Goal: Task Accomplishment & Management: Use online tool/utility

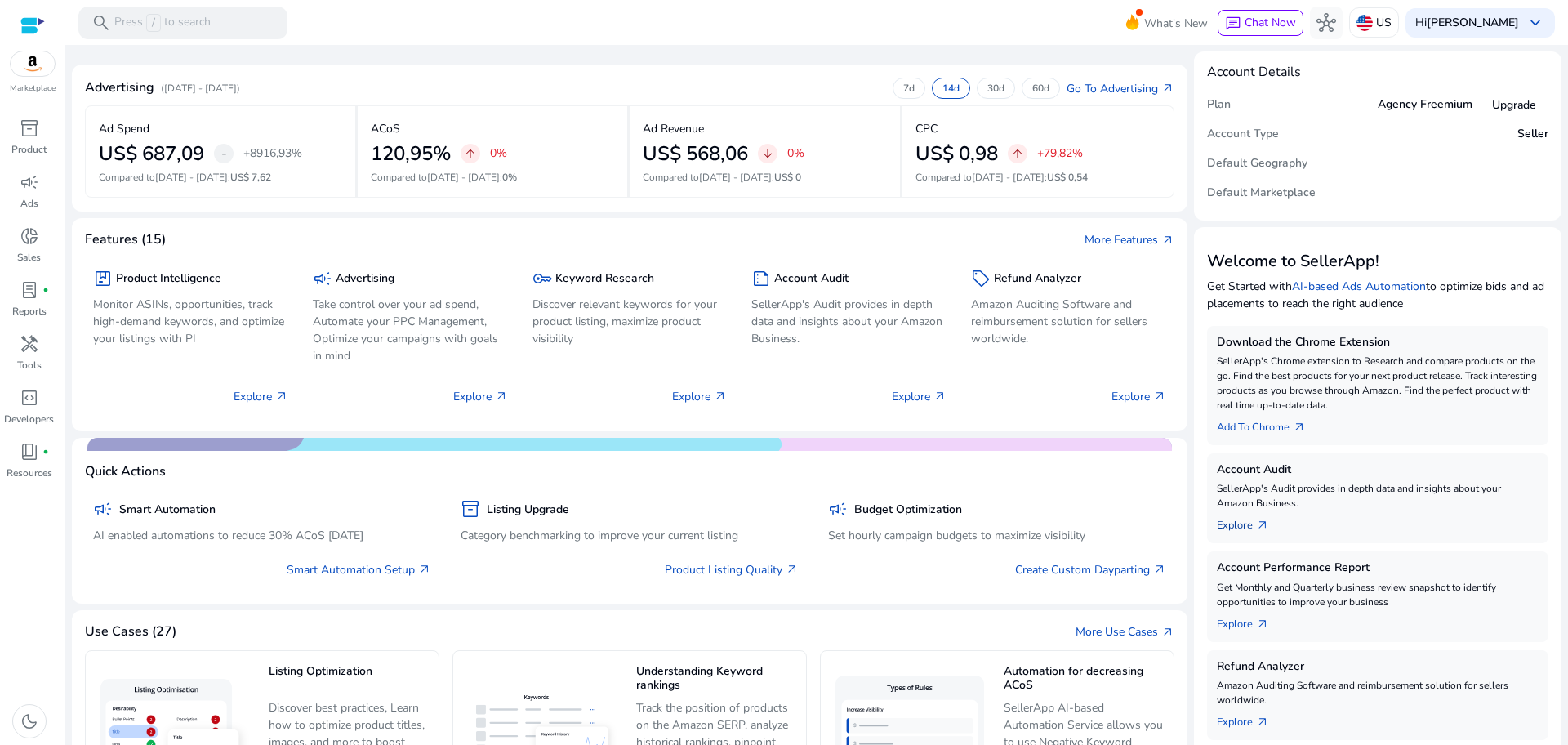
click at [1235, 526] on link "Explore arrow_outward" at bounding box center [1249, 521] width 65 height 23
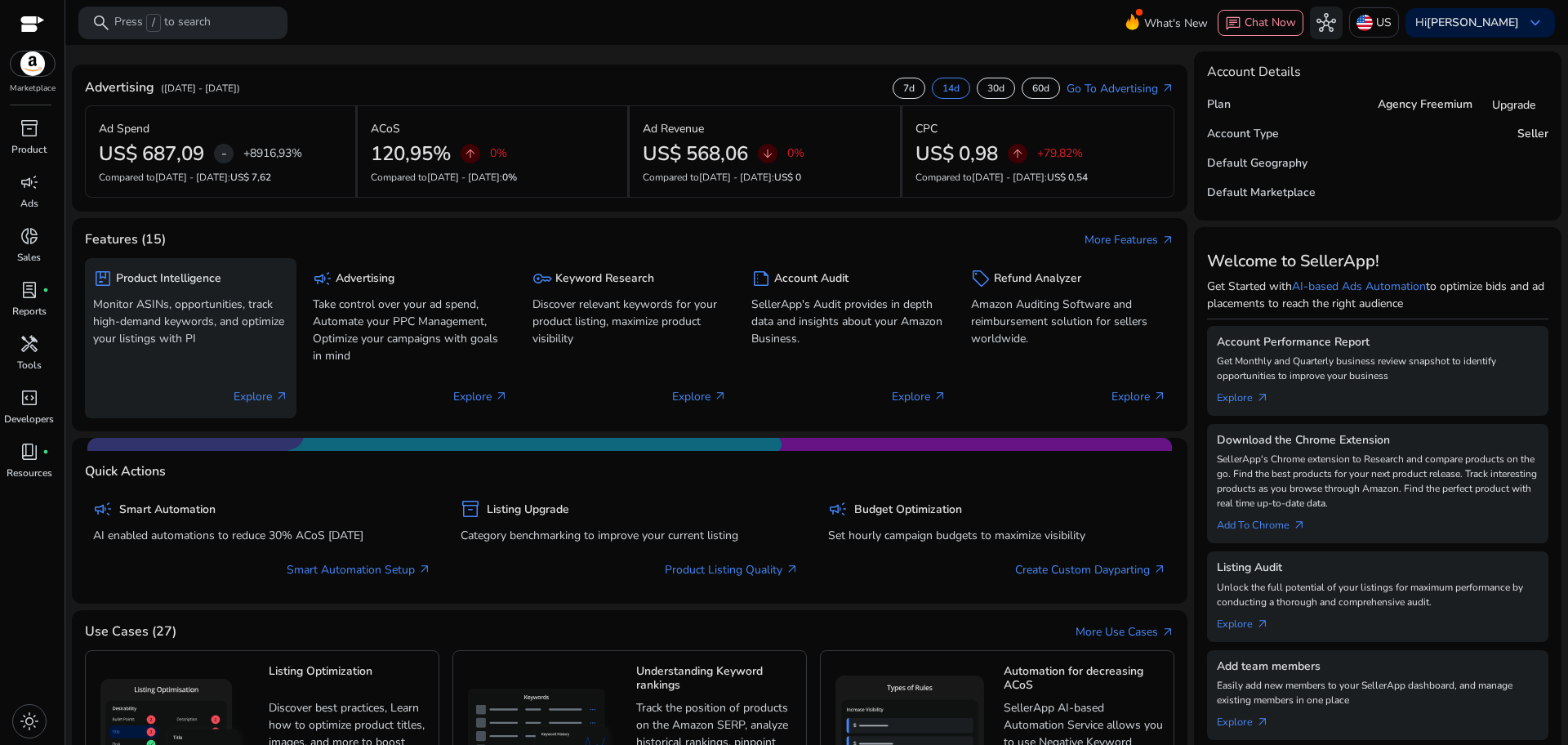
click at [244, 326] on p "Monitor ASINs, opportunities, track high-demand keywords, and optimize your lis…" at bounding box center [191, 321] width 196 height 52
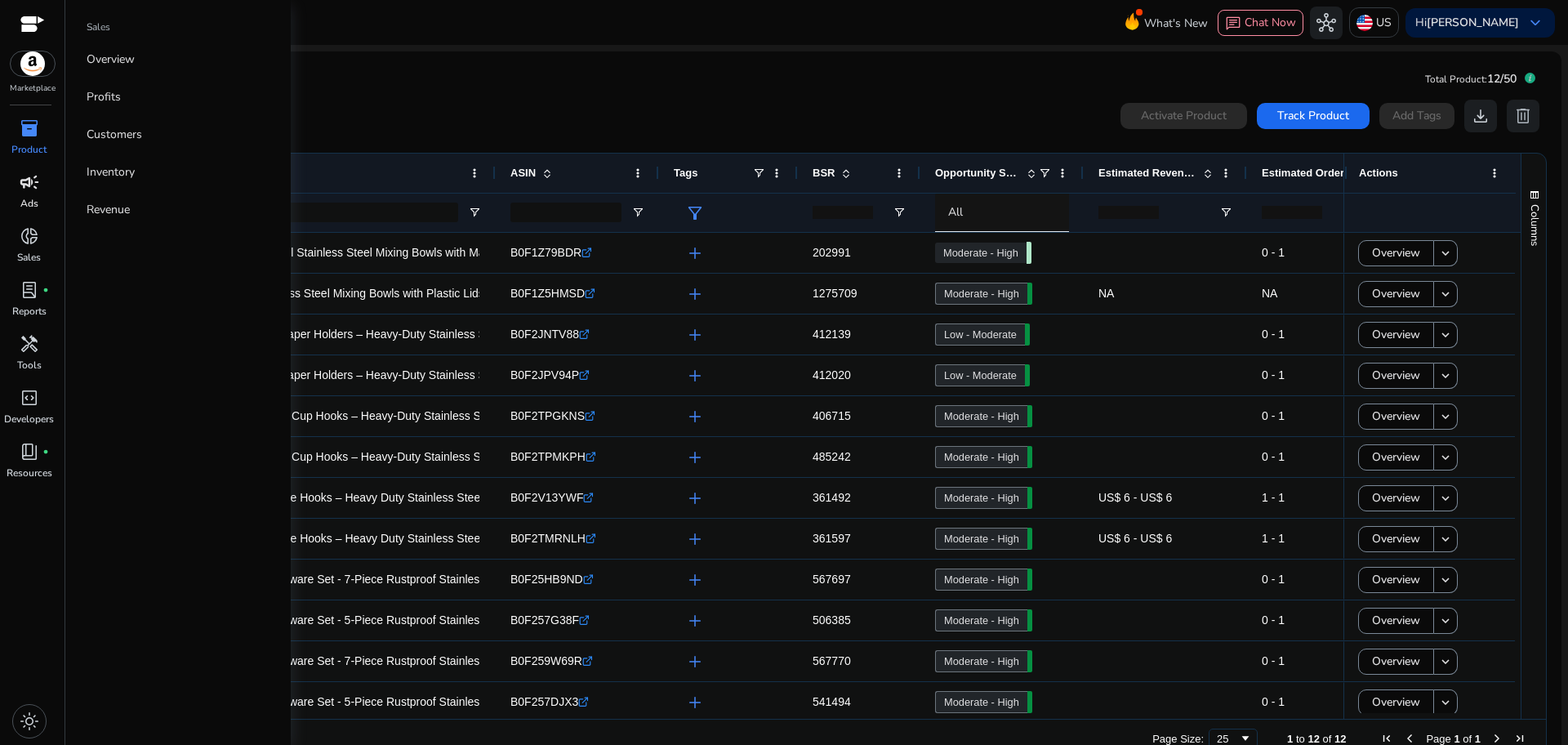
click at [30, 196] on p "Ads" at bounding box center [30, 203] width 18 height 15
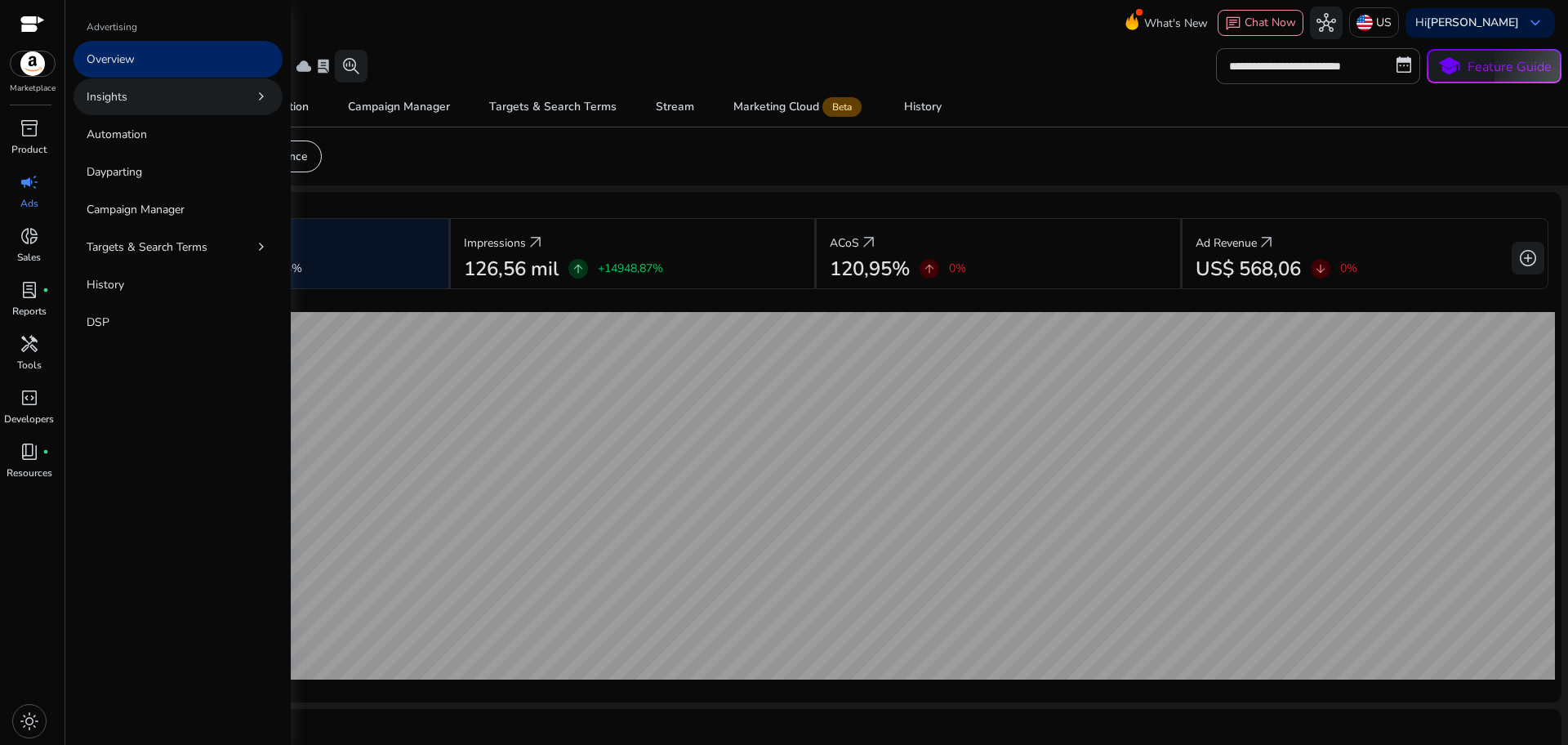
click at [124, 101] on p "Insights" at bounding box center [106, 96] width 41 height 17
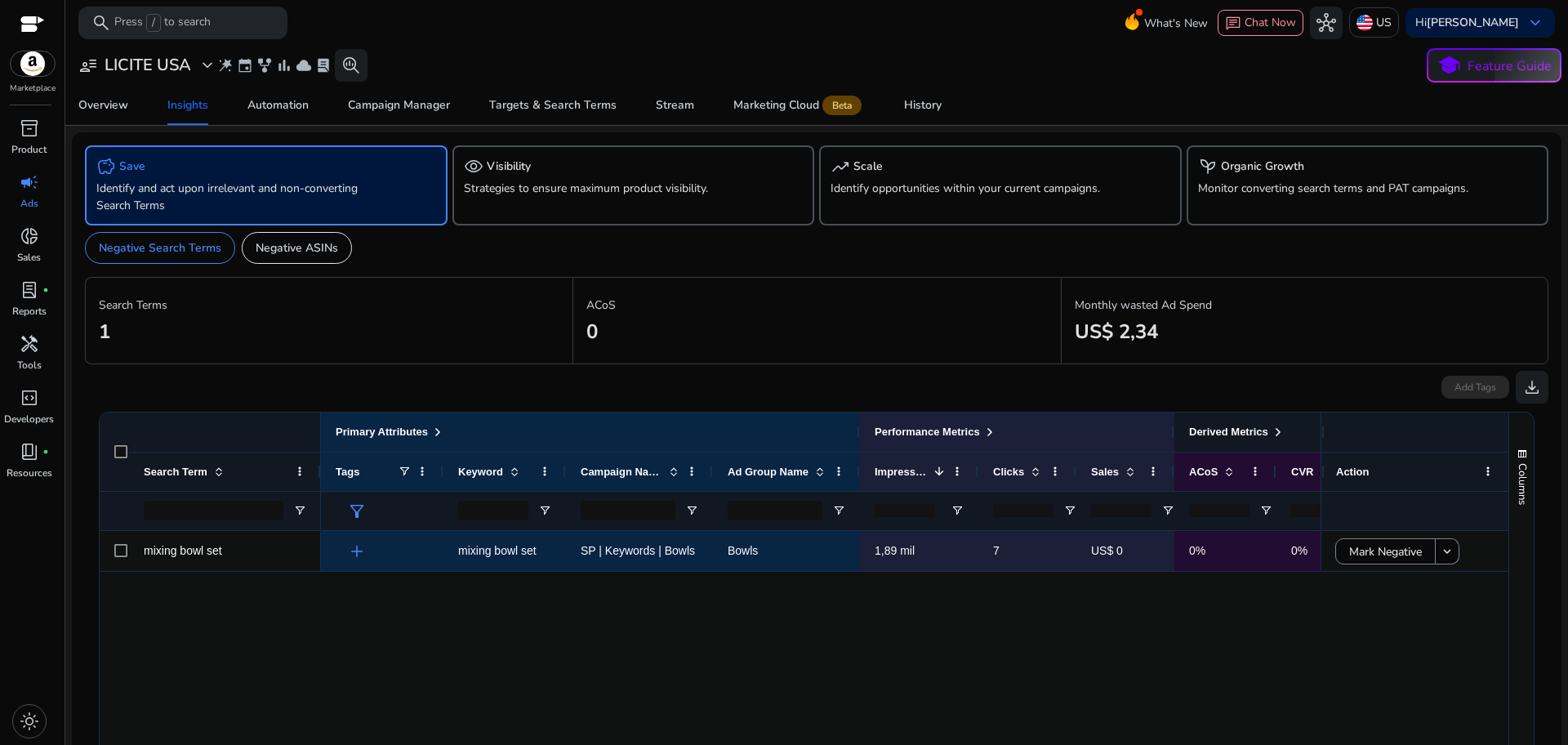
click at [1281, 436] on span at bounding box center [1278, 432] width 13 height 13
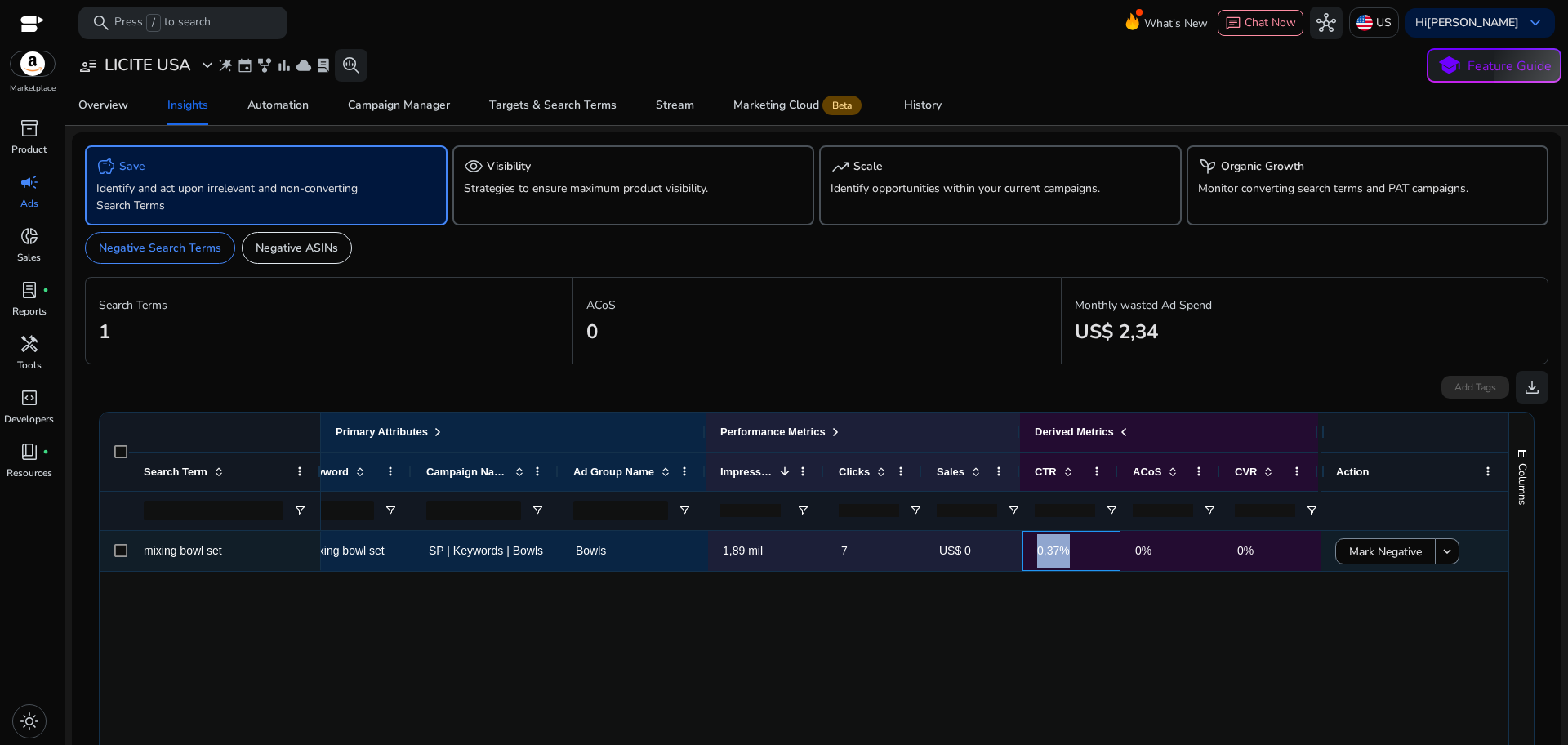
drag, startPoint x: 1236, startPoint y: 554, endPoint x: 1304, endPoint y: 556, distance: 68.0
click at [1304, 556] on div "add mixing bowl set SP | Keywords | Bowls Bowls 1,89 mil 7 US$ 0 0% 0% 0,37%" at bounding box center [744, 551] width 1152 height 41
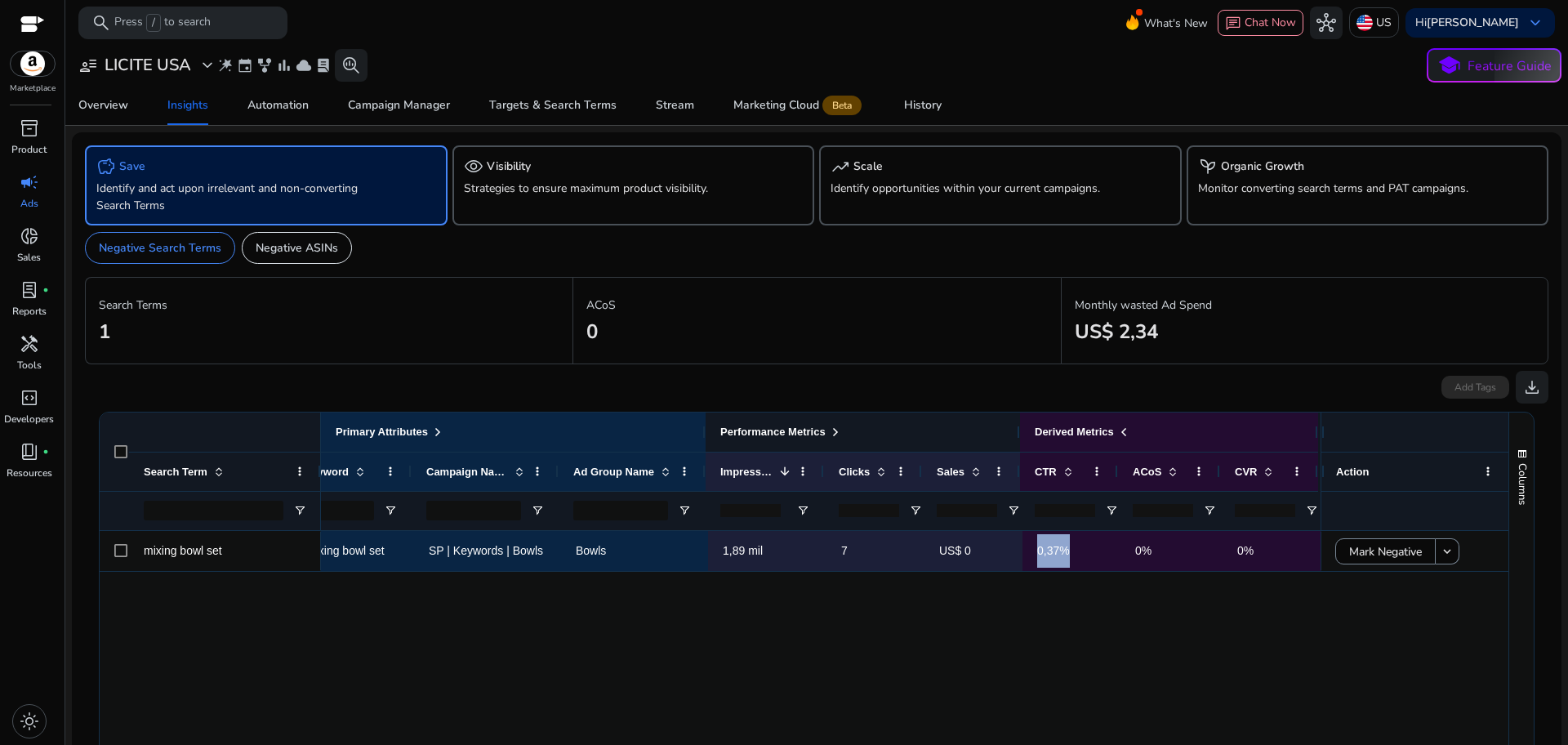
click at [832, 432] on span at bounding box center [835, 432] width 13 height 13
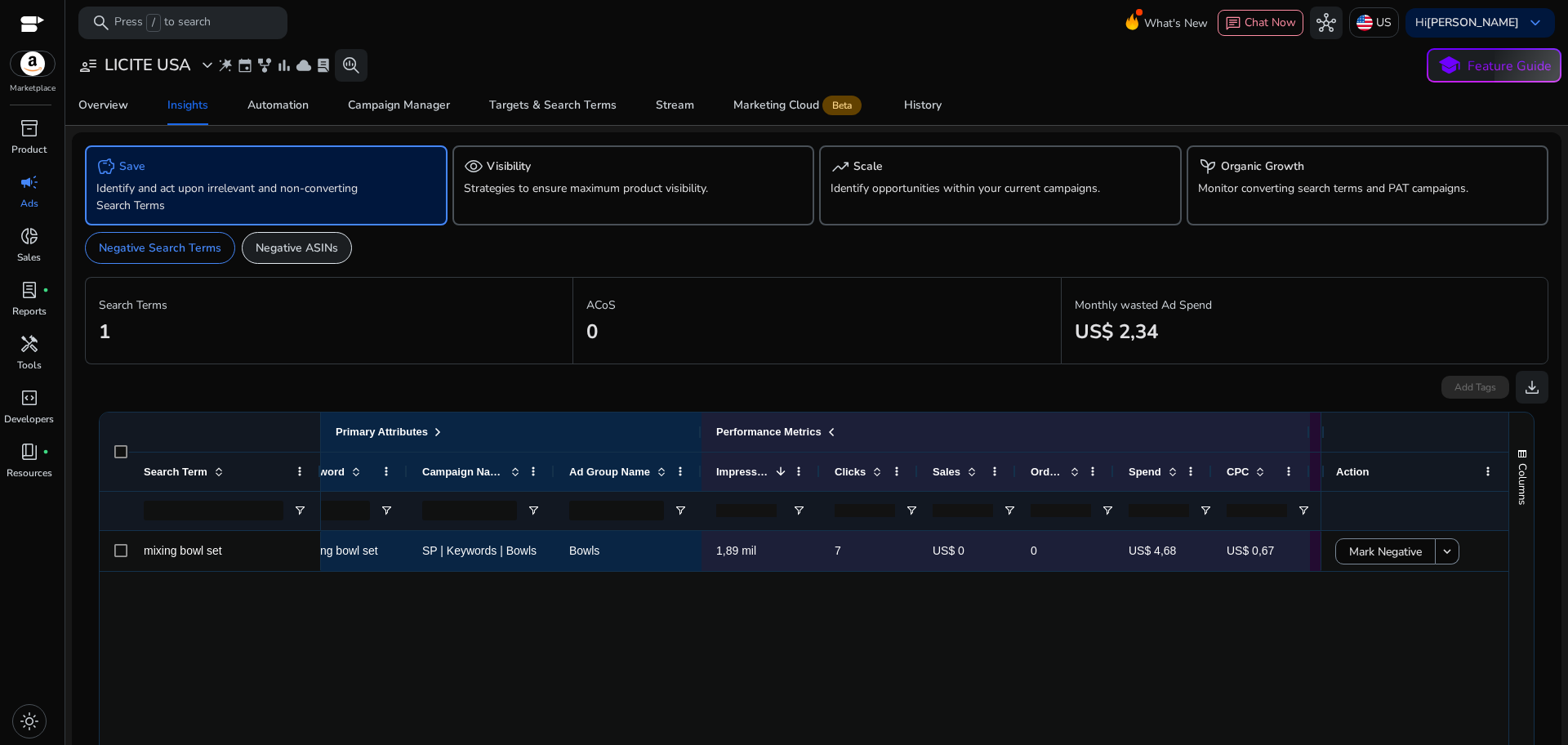
click at [298, 260] on div "Negative ASINs" at bounding box center [297, 248] width 110 height 32
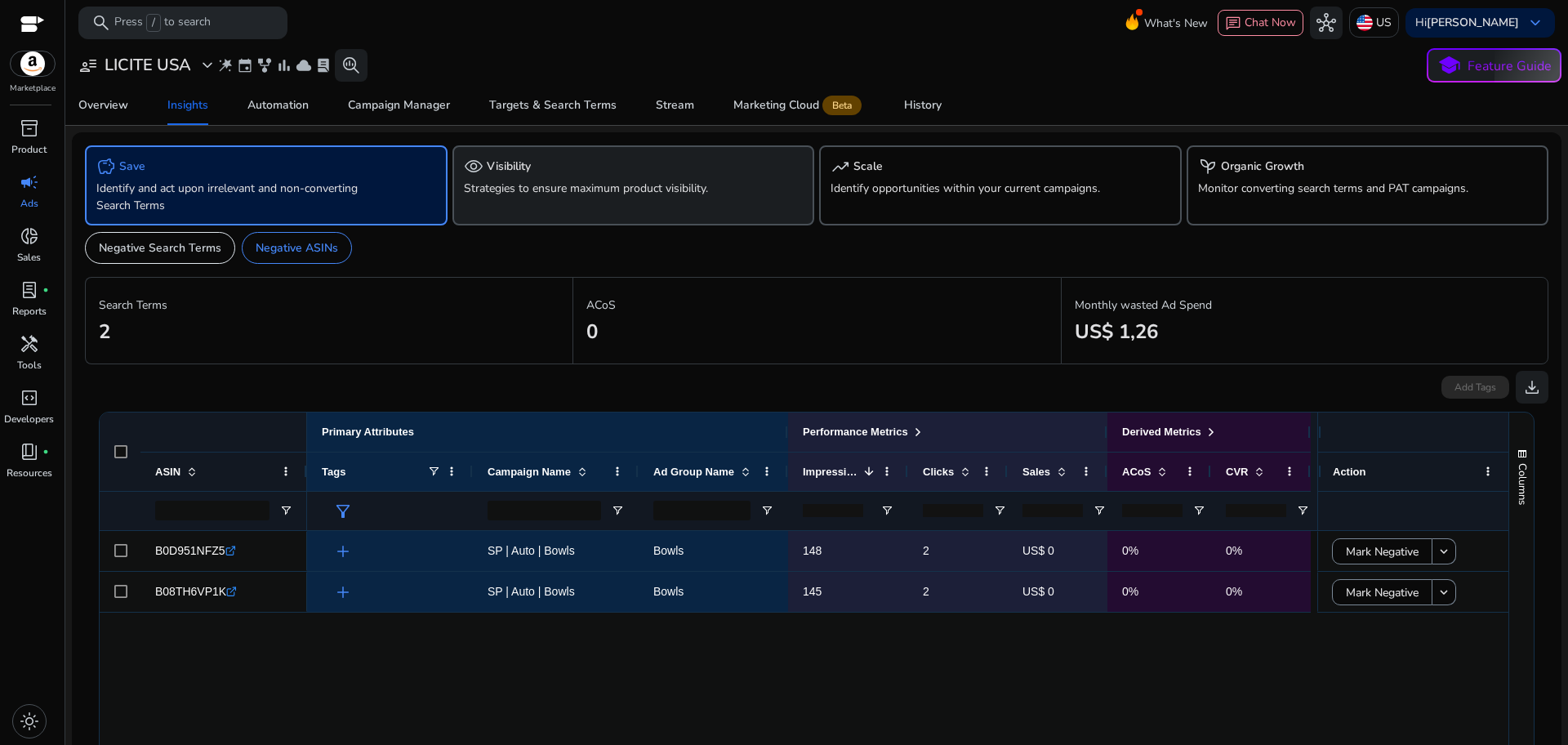
click at [575, 186] on p "Strategies to ensure maximum product visibility." at bounding box center [605, 187] width 283 height 17
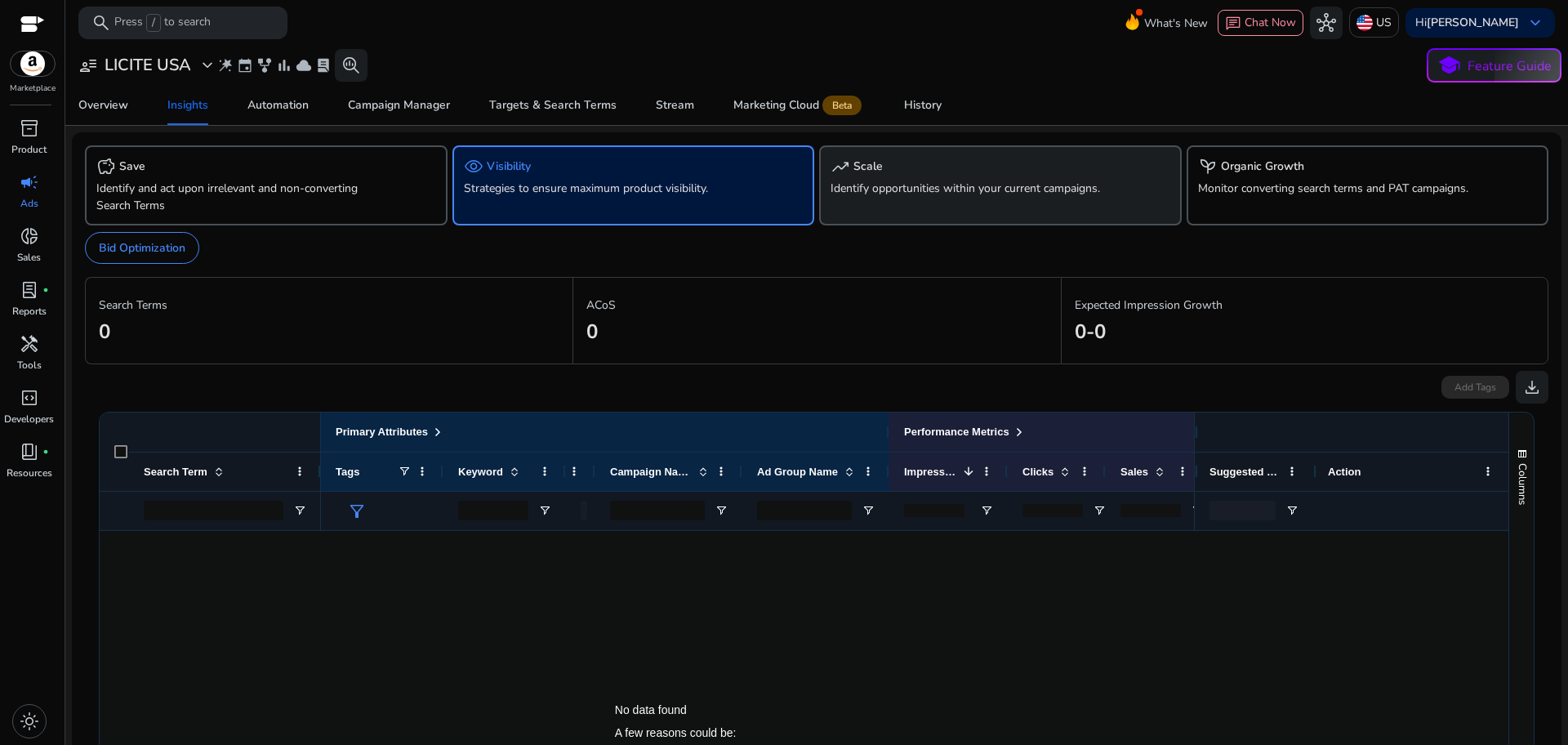
click at [900, 159] on div "trending_up Scale" at bounding box center [1000, 167] width 339 height 20
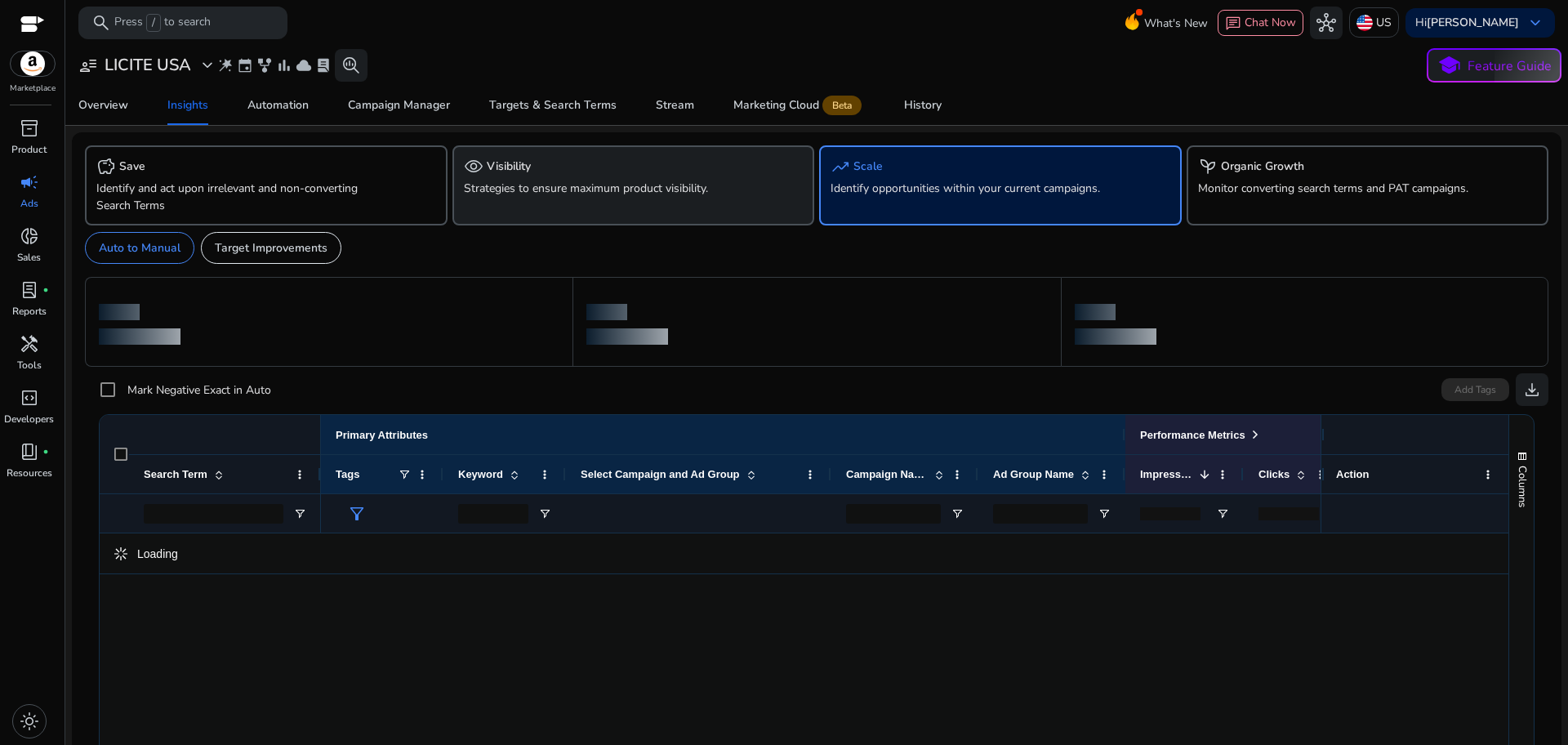
click at [619, 164] on div "visibility Visibility" at bounding box center [634, 167] width 339 height 20
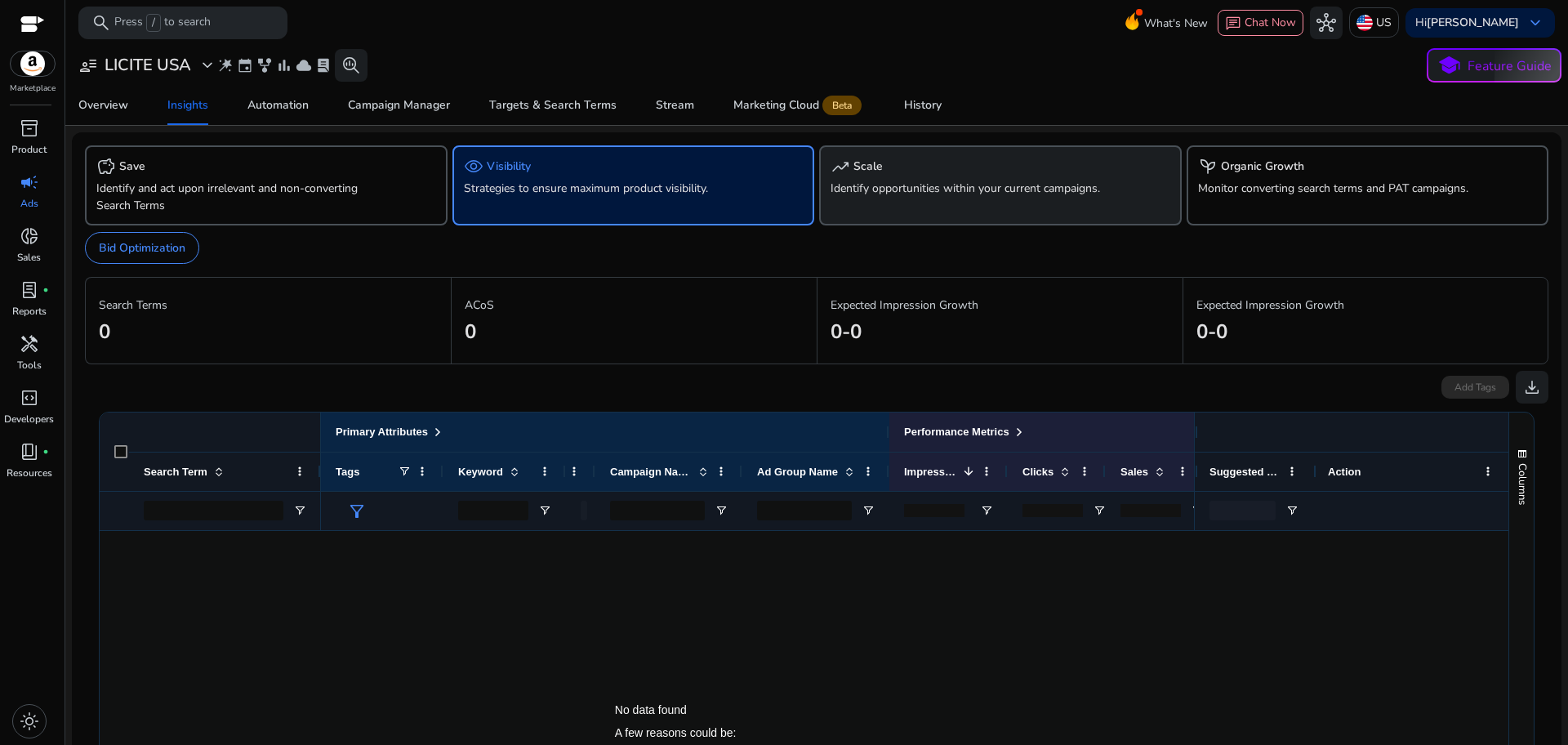
click at [885, 163] on div "trending_up Scale" at bounding box center [1000, 167] width 339 height 20
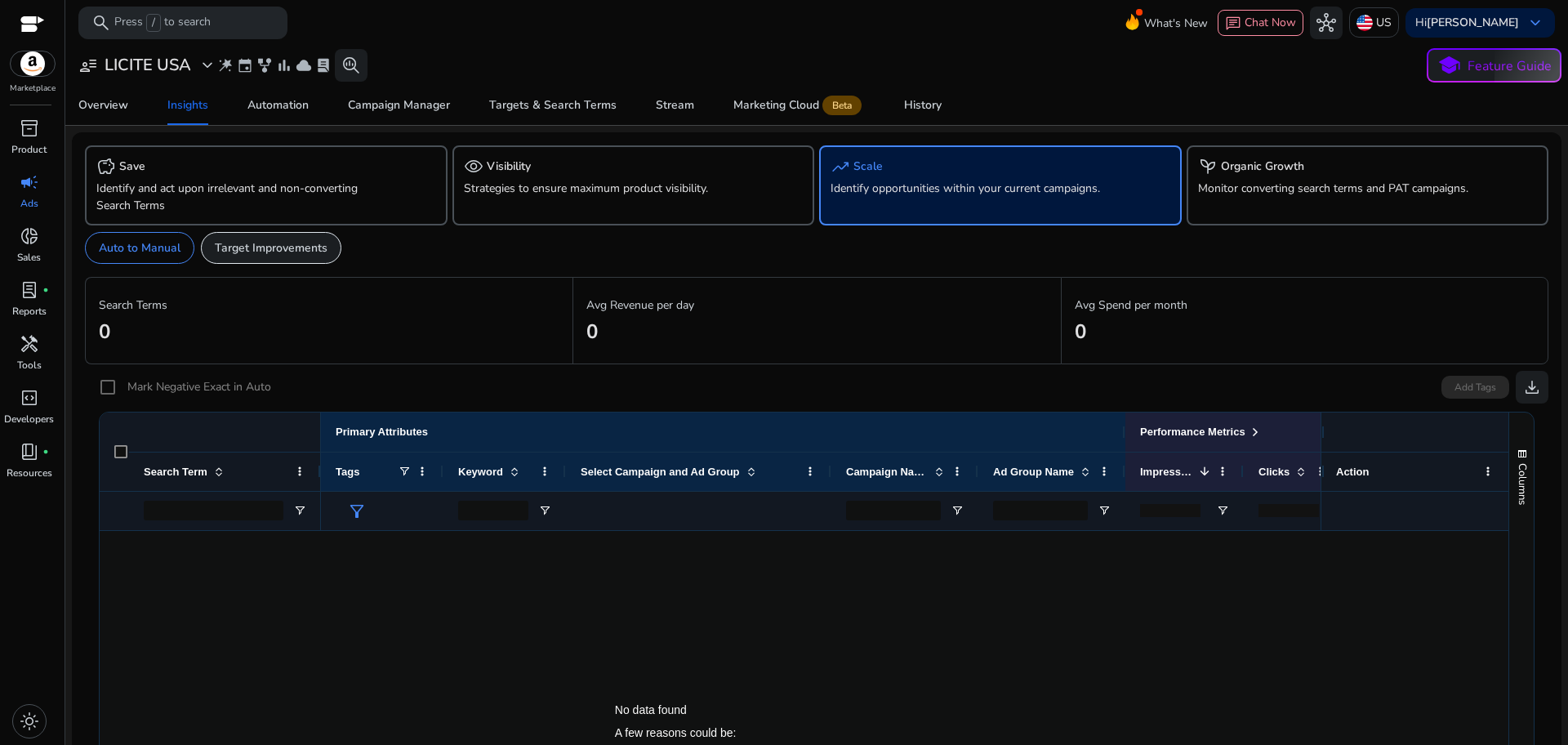
click at [313, 246] on p "Target Improvements" at bounding box center [271, 247] width 113 height 17
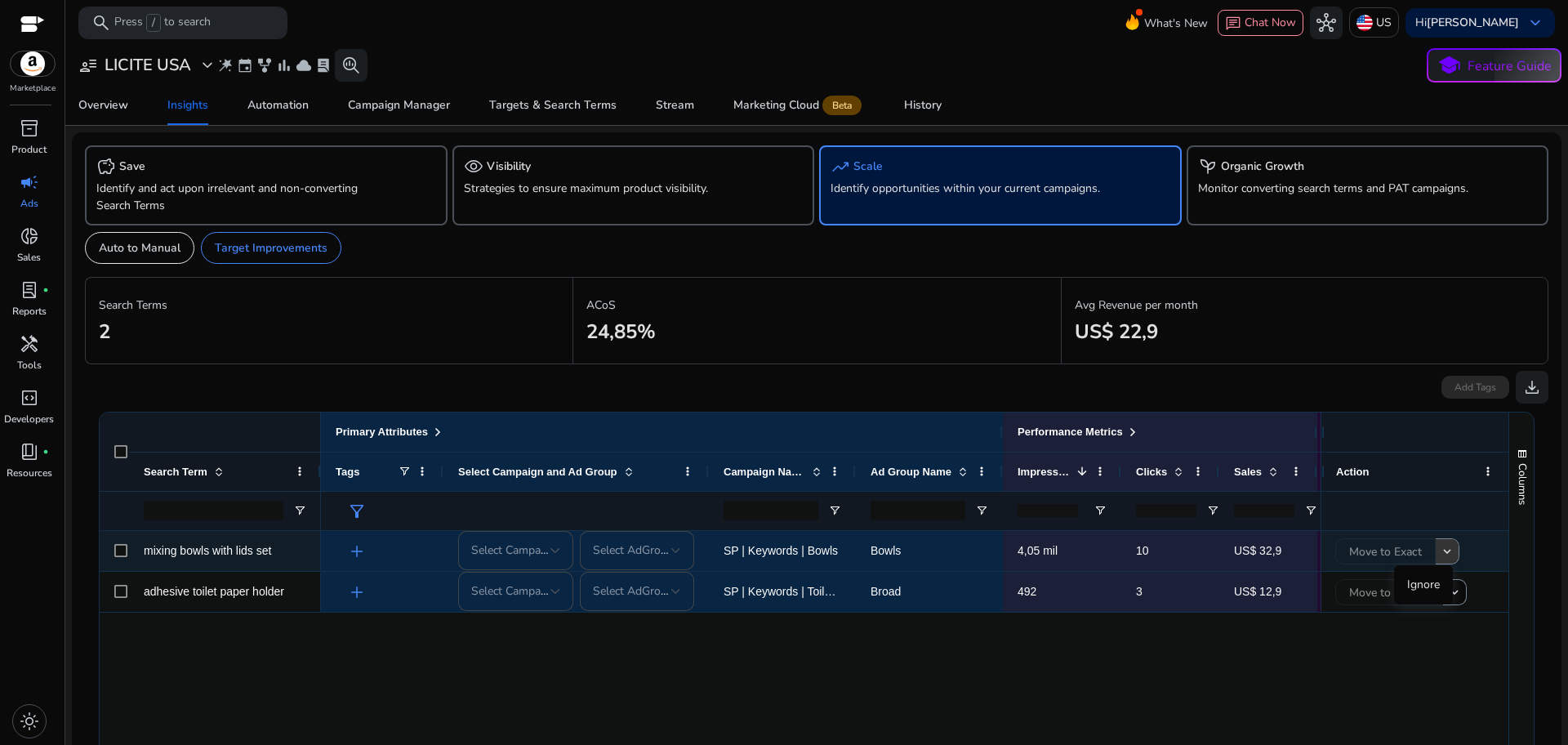
click at [1440, 555] on mat-icon "keyboard_arrow_down" at bounding box center [1447, 551] width 15 height 15
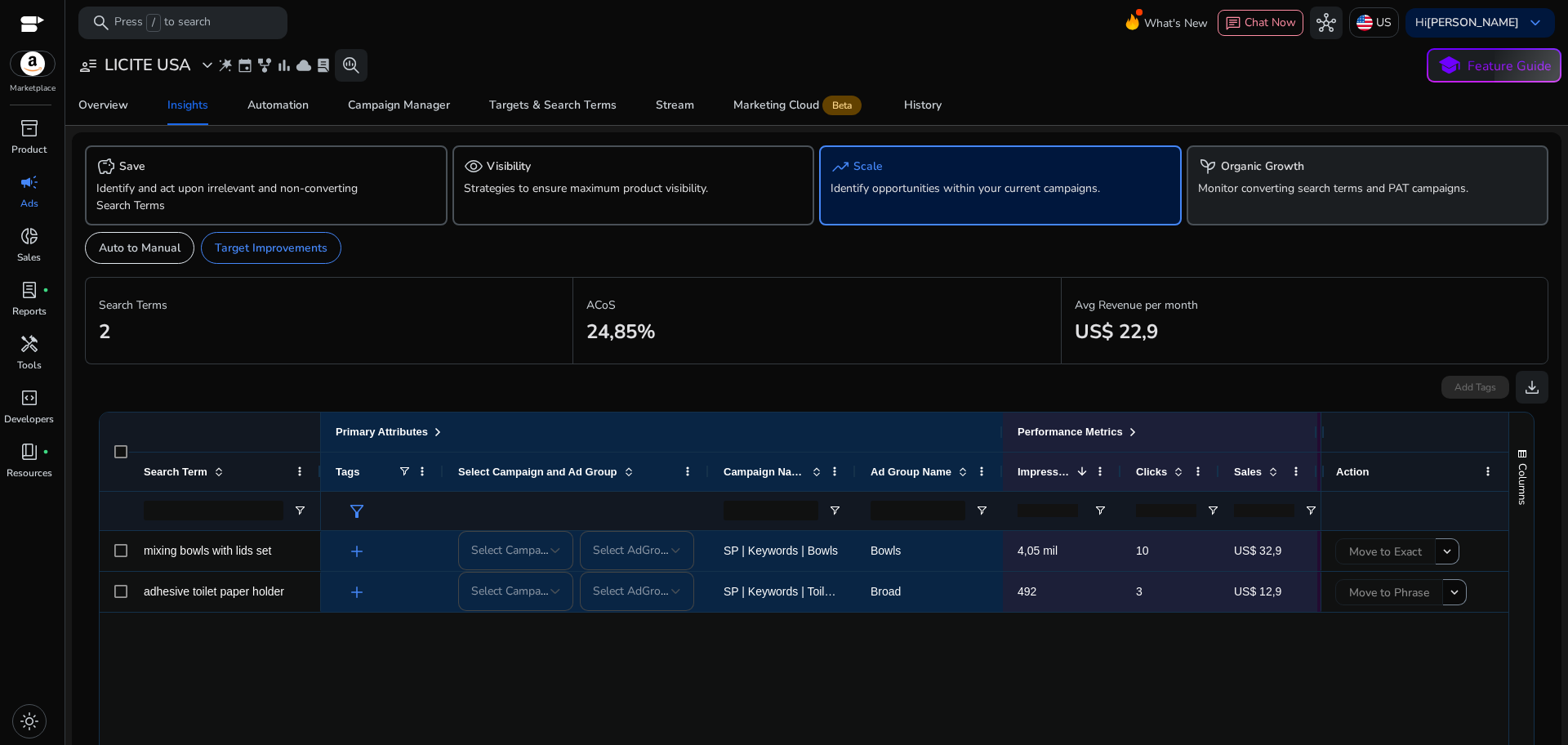
click at [1262, 173] on h5 "Organic Growth" at bounding box center [1263, 167] width 83 height 14
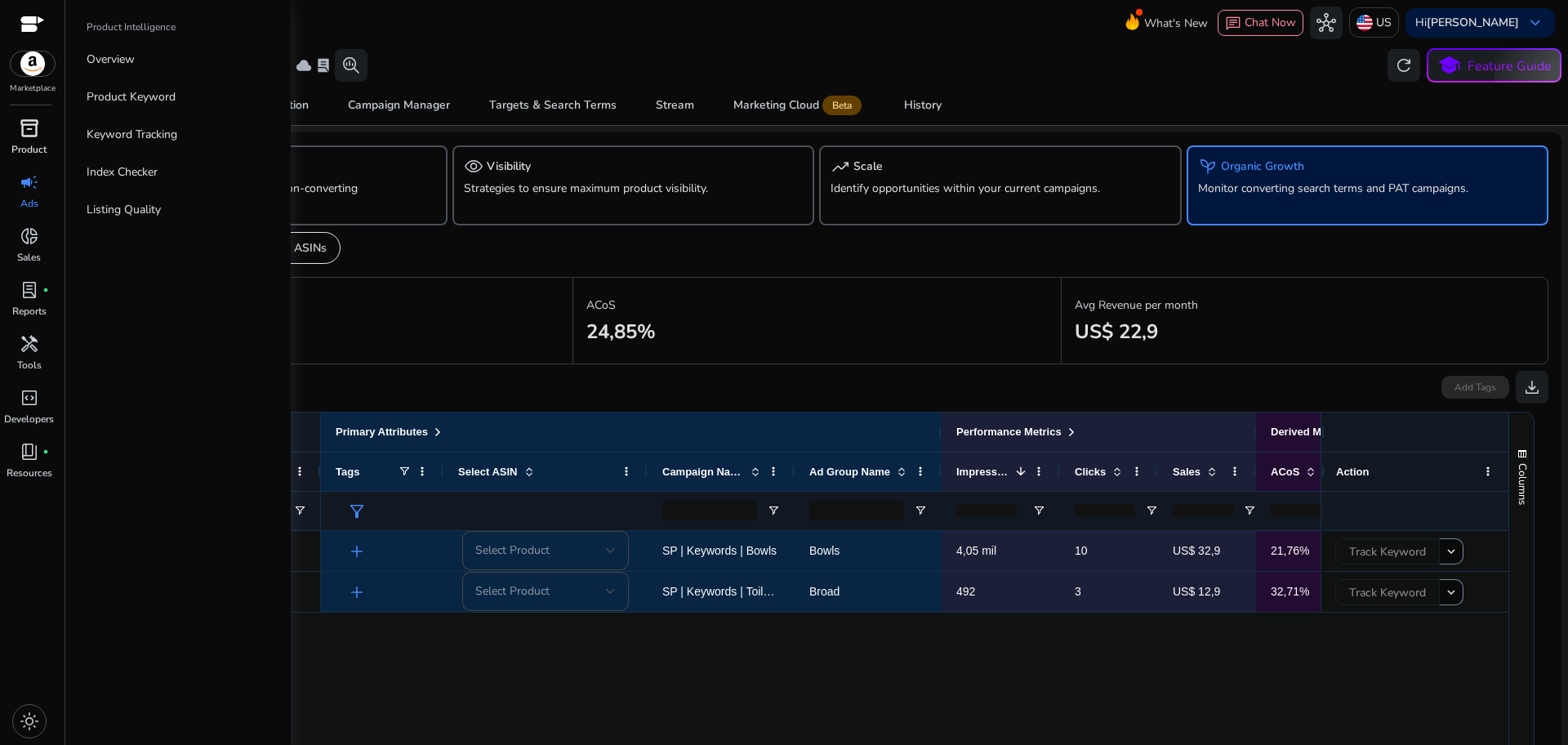
click at [28, 155] on p "Product" at bounding box center [29, 149] width 35 height 15
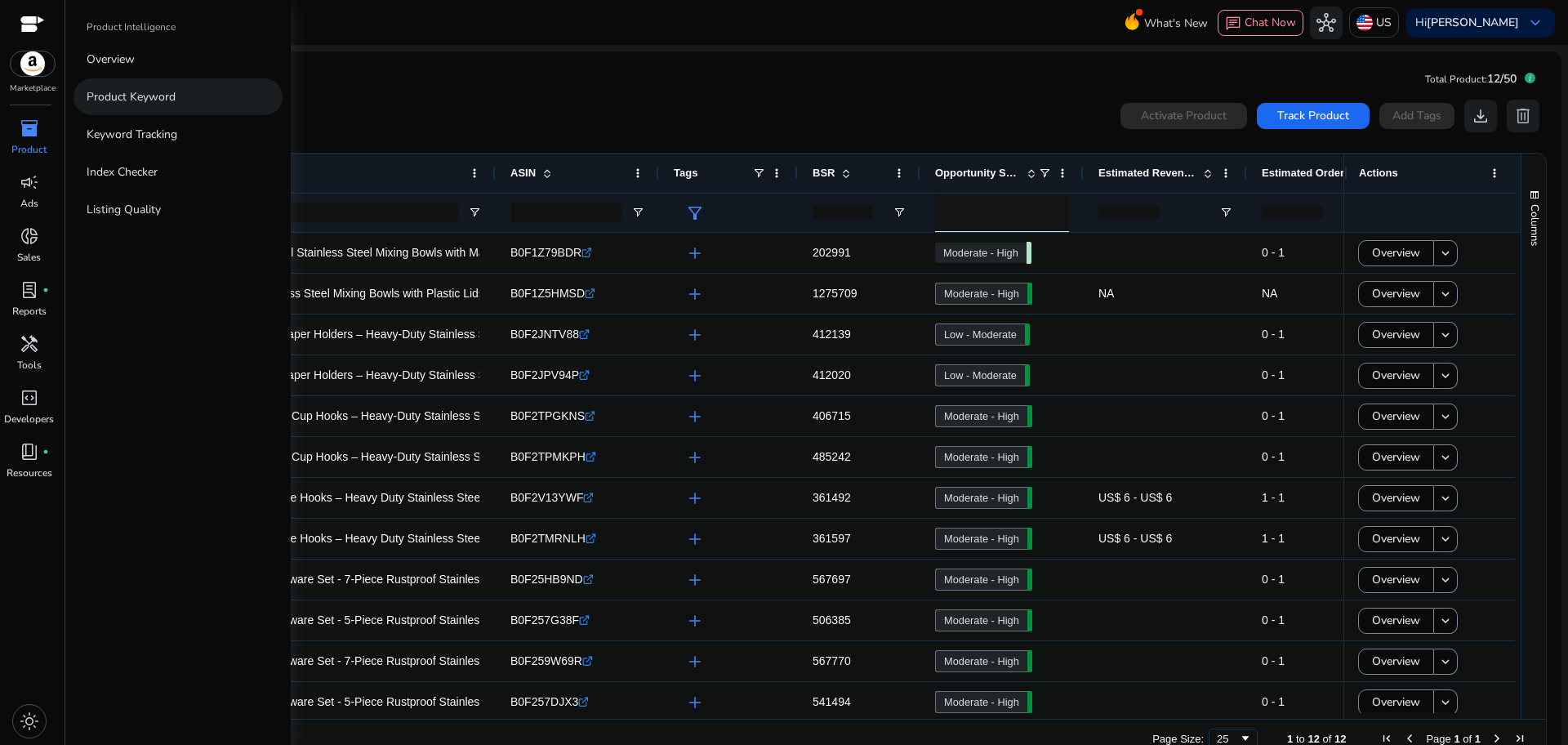
click at [139, 104] on p "Product Keyword" at bounding box center [131, 96] width 89 height 17
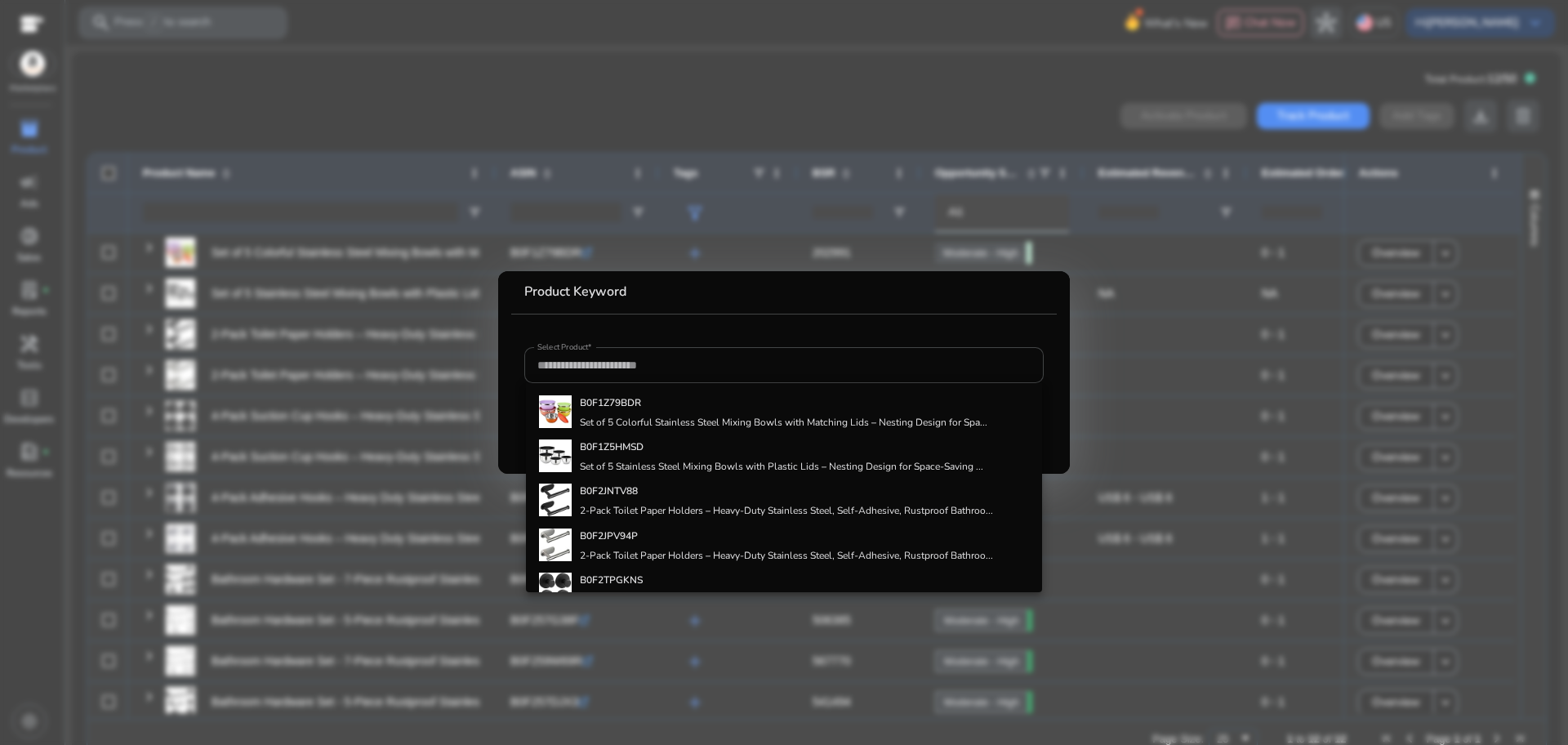
click at [815, 76] on div at bounding box center [784, 372] width 1568 height 745
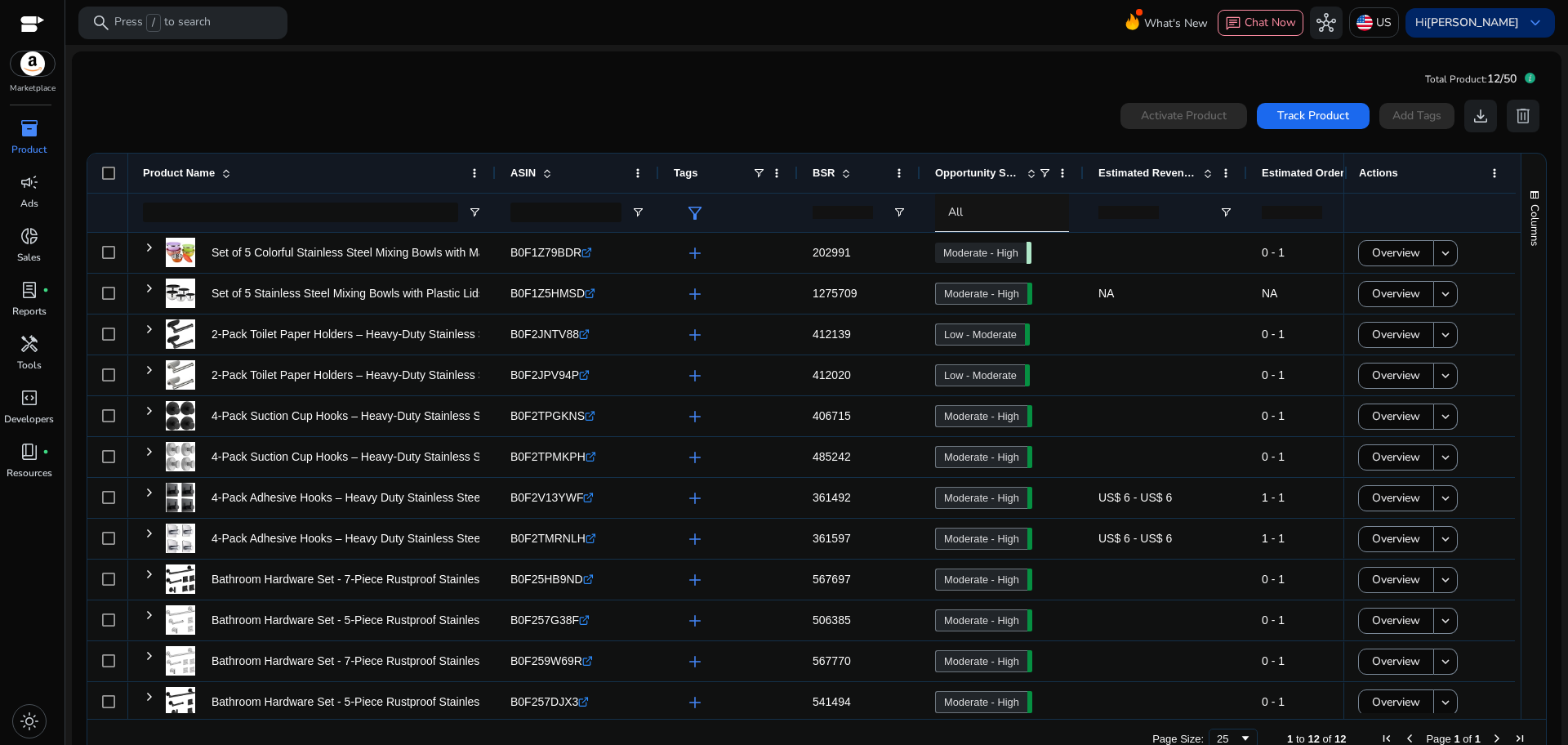
click at [1526, 28] on span "keyboard_arrow_down" at bounding box center [1536, 23] width 20 height 20
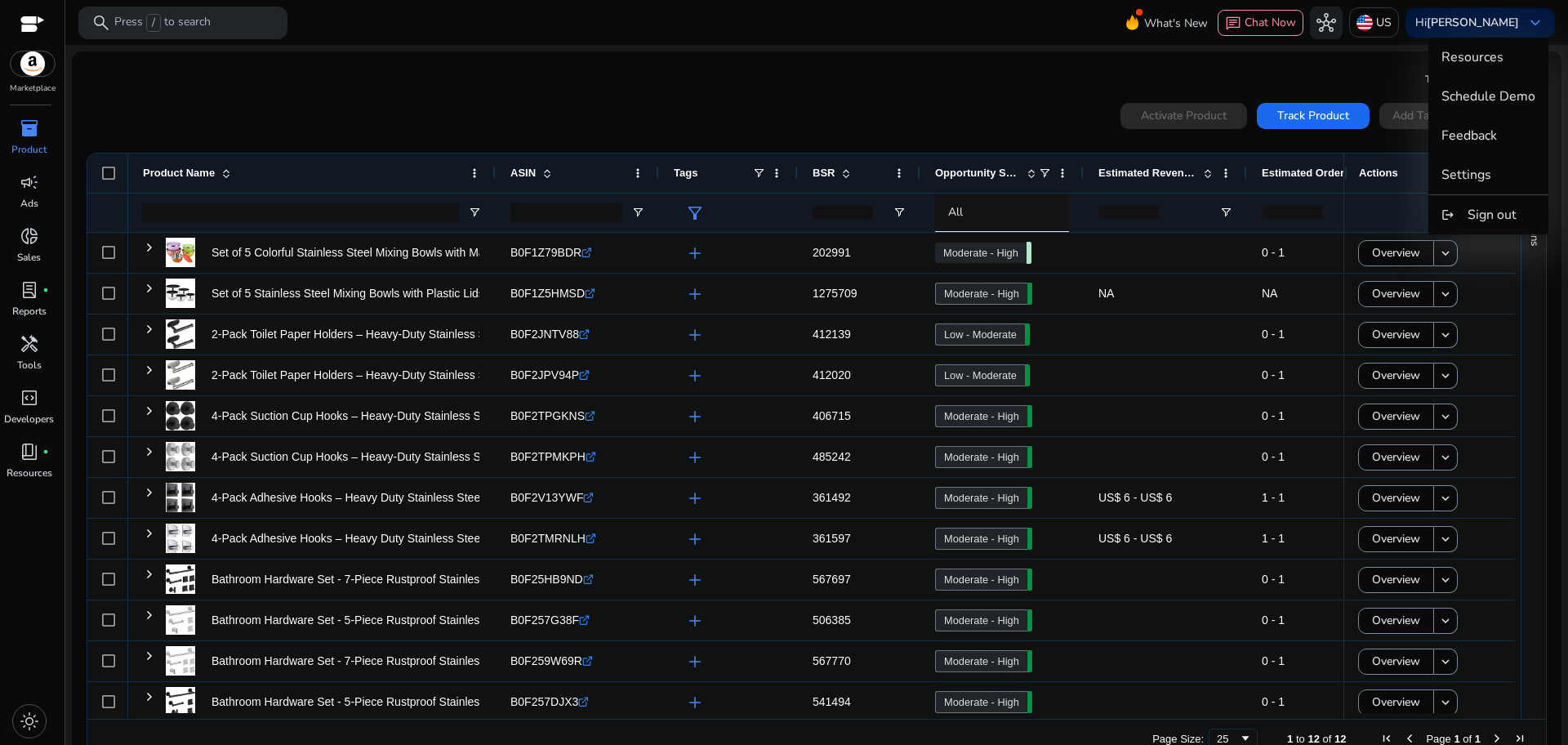
click at [501, 73] on div at bounding box center [784, 372] width 1568 height 745
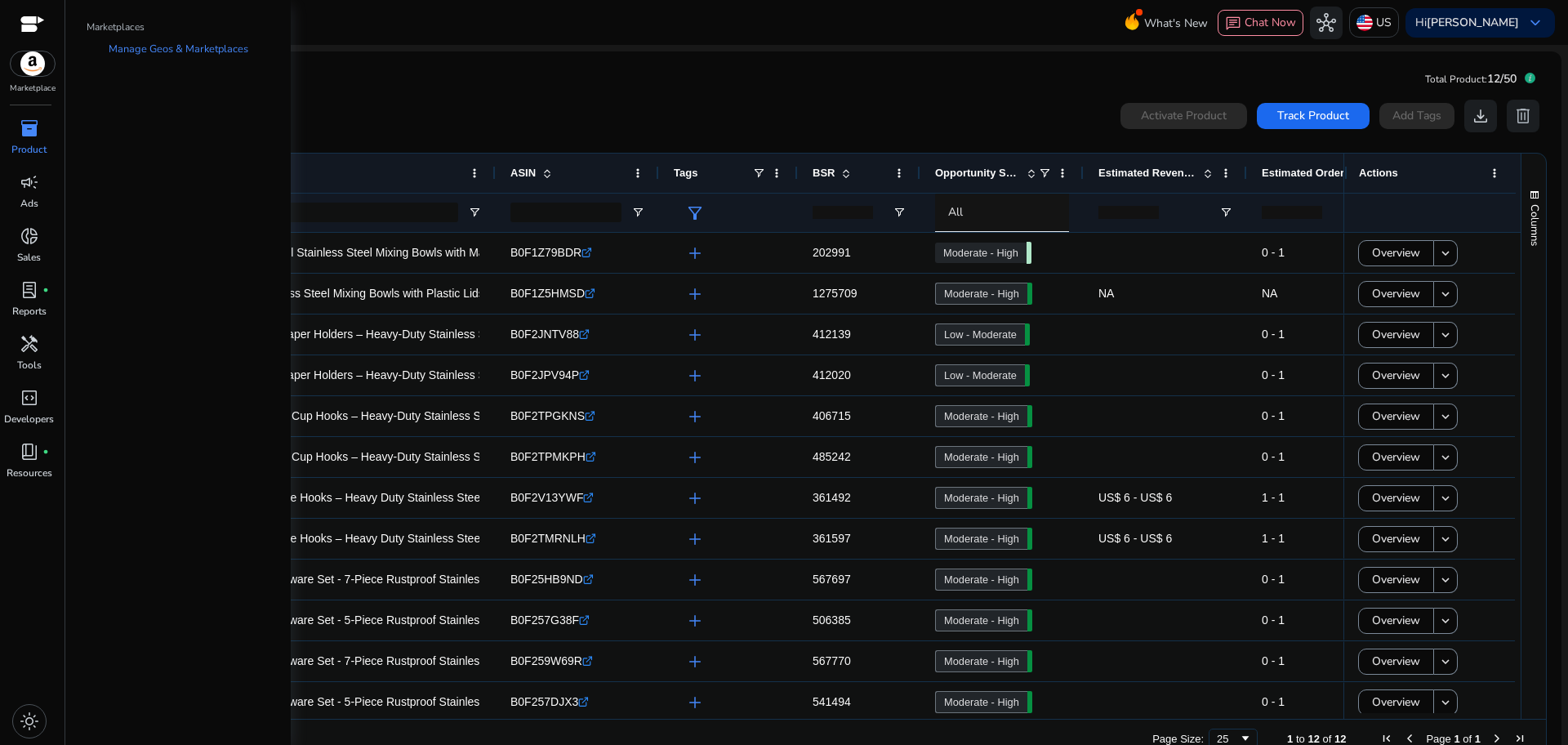
click at [45, 66] on img at bounding box center [33, 63] width 44 height 25
click at [135, 56] on link "Manage Geos & Marketplaces" at bounding box center [178, 50] width 166 height 30
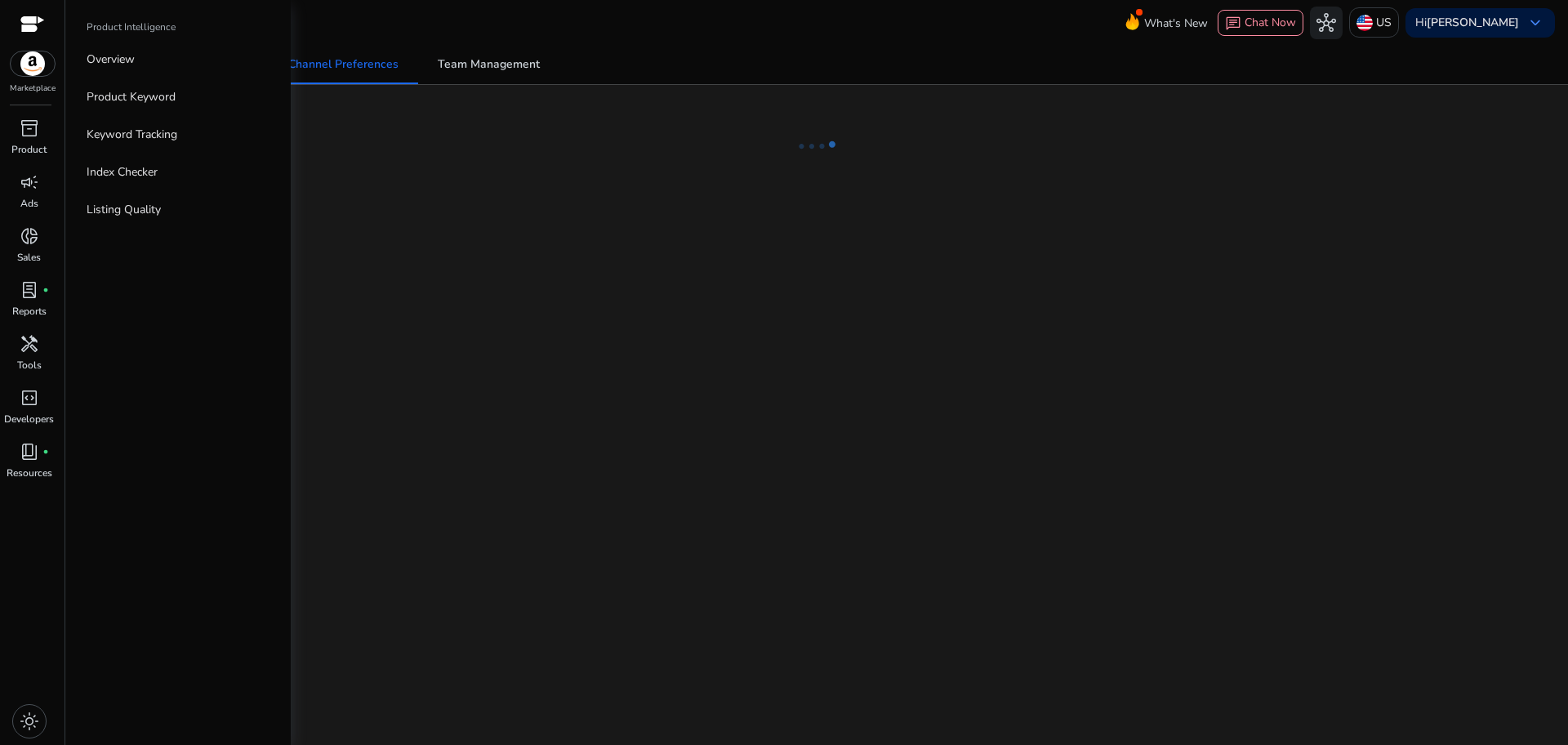
click at [41, 75] on img at bounding box center [33, 63] width 44 height 25
click at [155, 55] on link "Manage Geos & Marketplaces" at bounding box center [178, 50] width 166 height 30
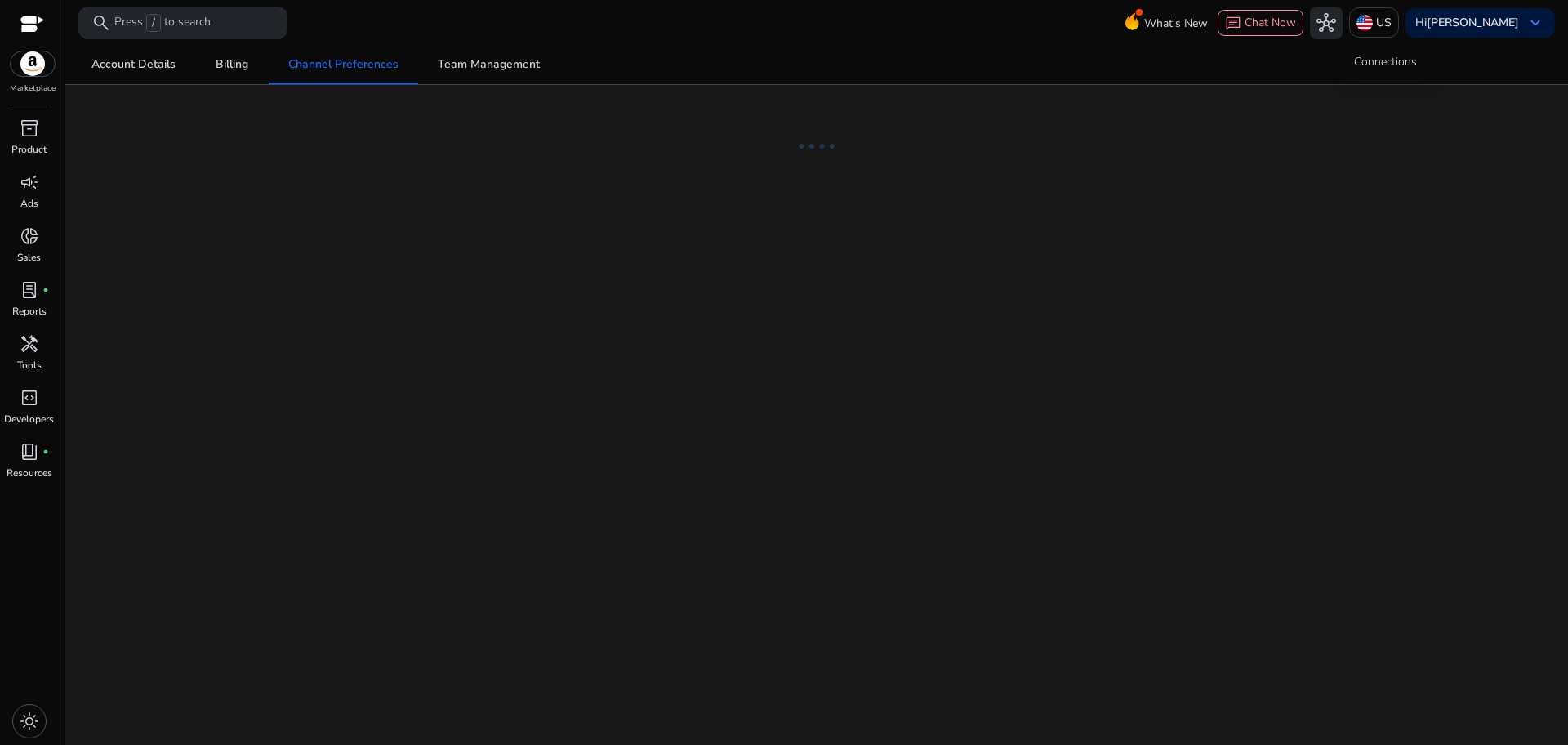
click at [1337, 33] on span "hub" at bounding box center [1327, 23] width 20 height 20
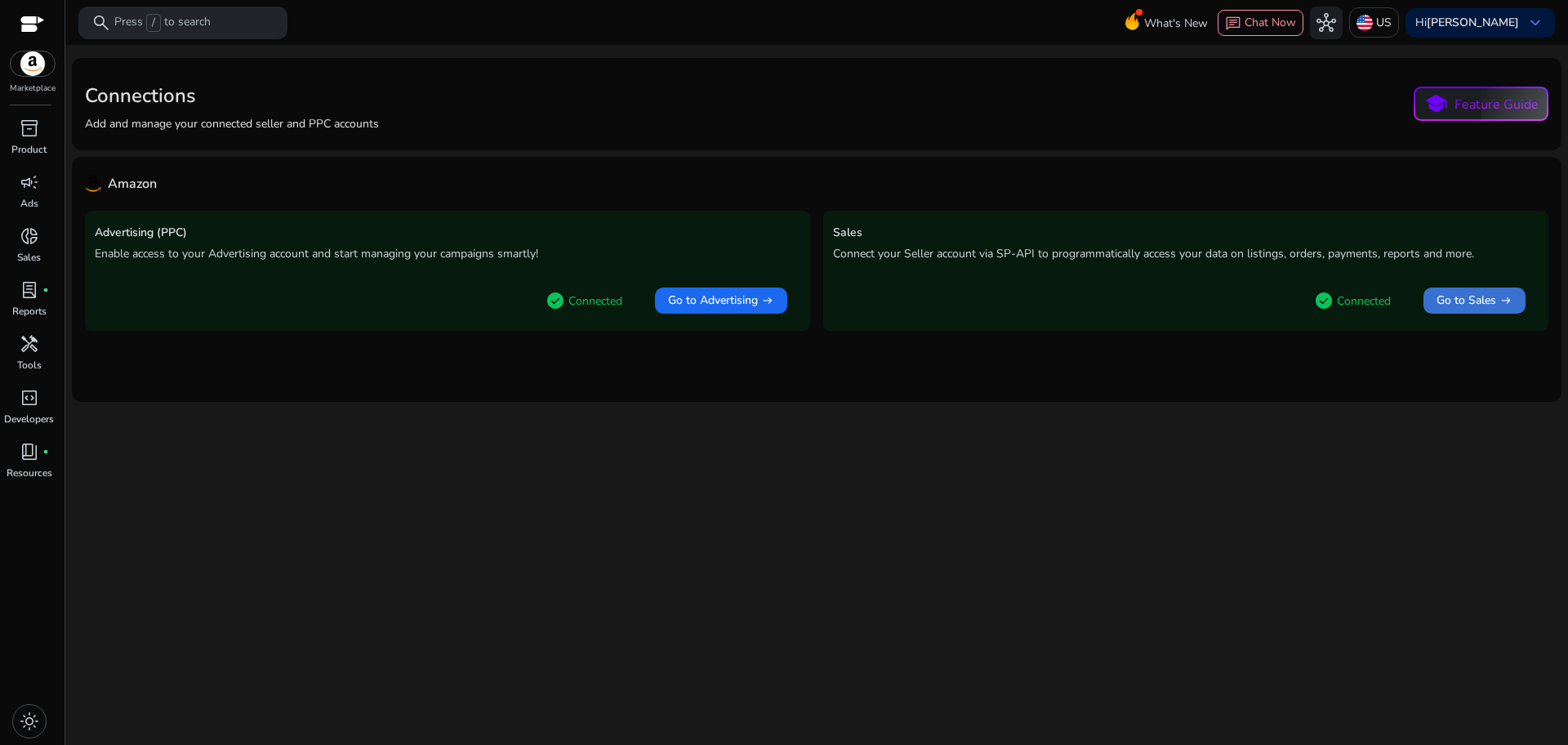
click at [1483, 298] on span "Go to Sales" at bounding box center [1467, 301] width 60 height 16
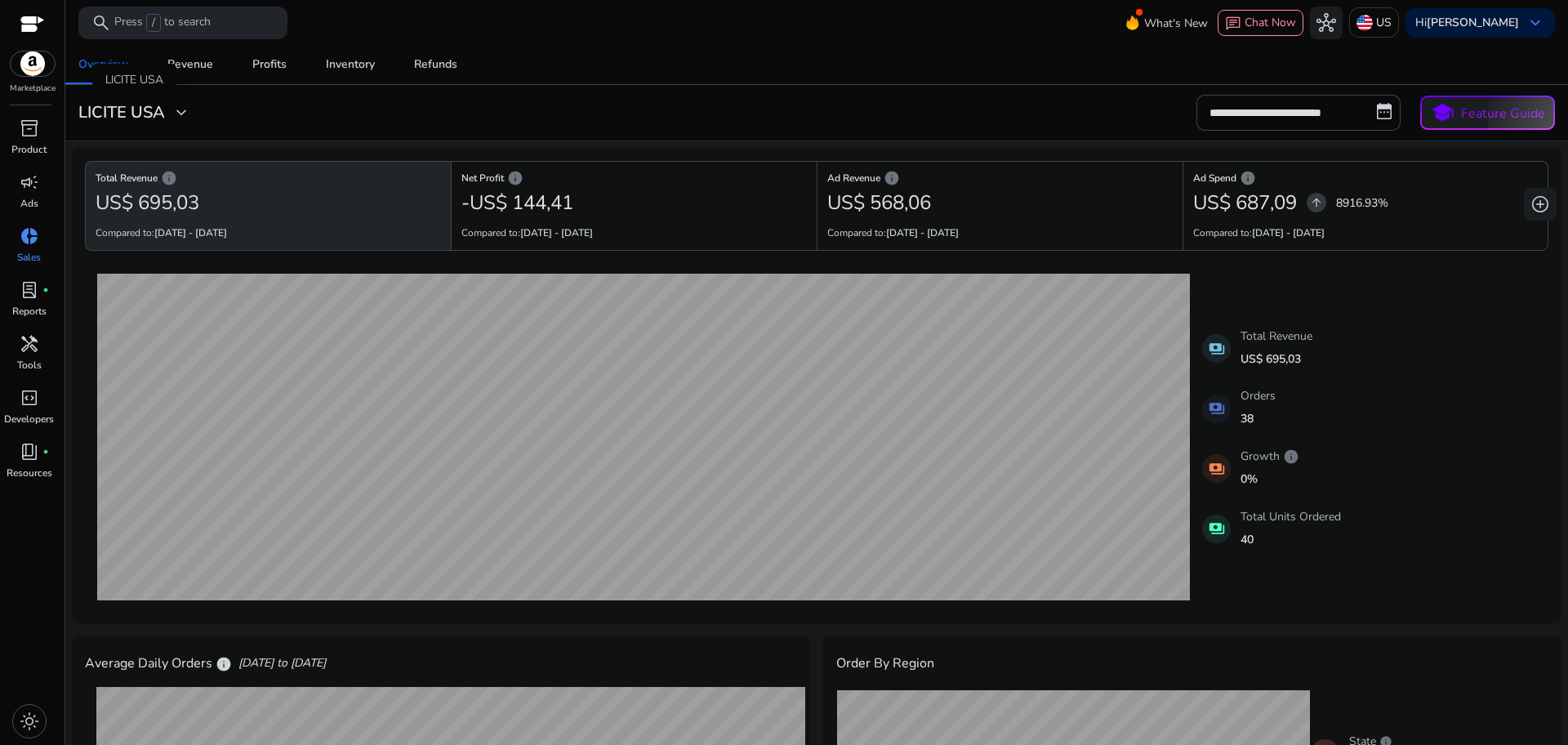
click at [196, 110] on div "LICITE USA expand_more" at bounding box center [134, 113] width 126 height 20
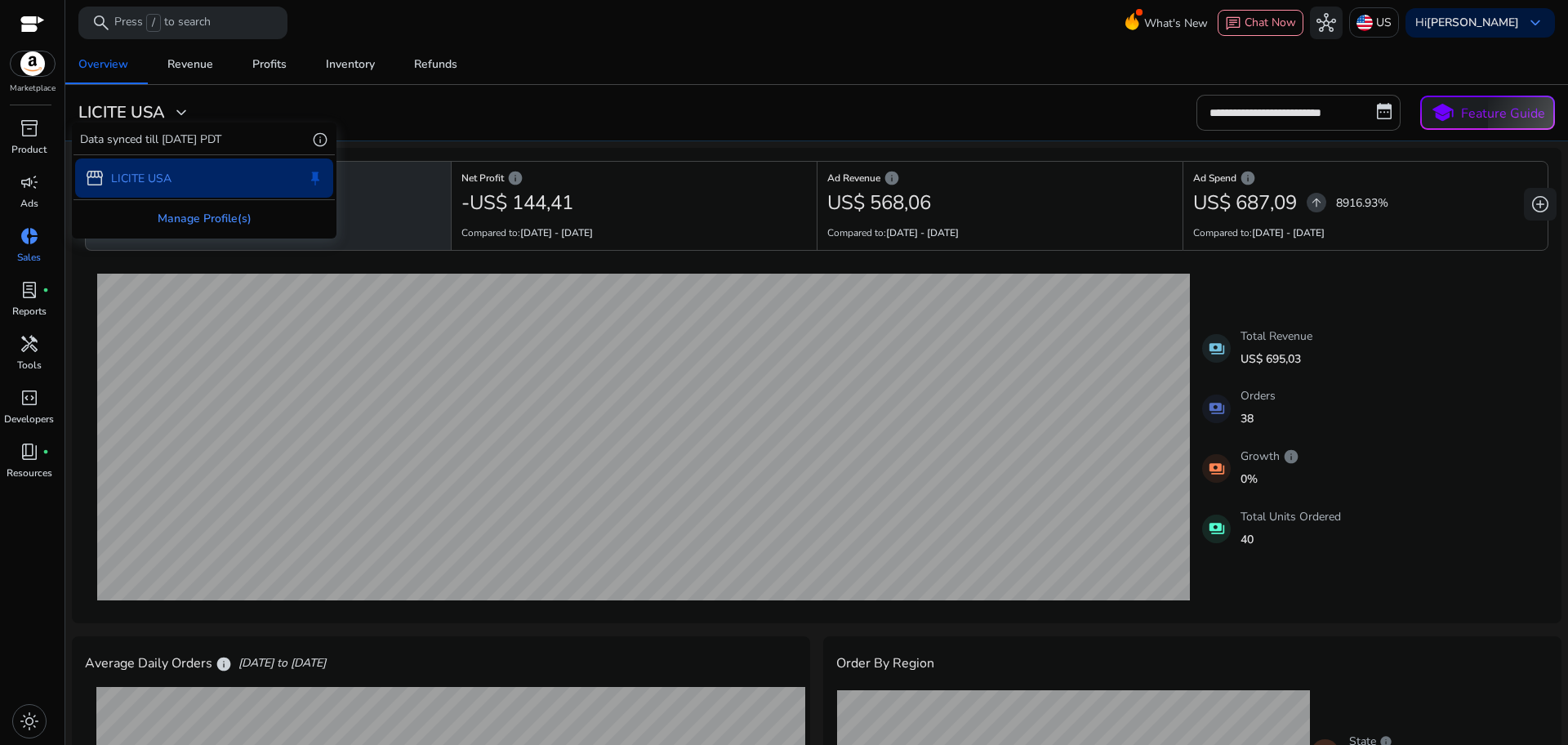
click at [241, 220] on div "Manage Profile(s)" at bounding box center [203, 218] width 261 height 37
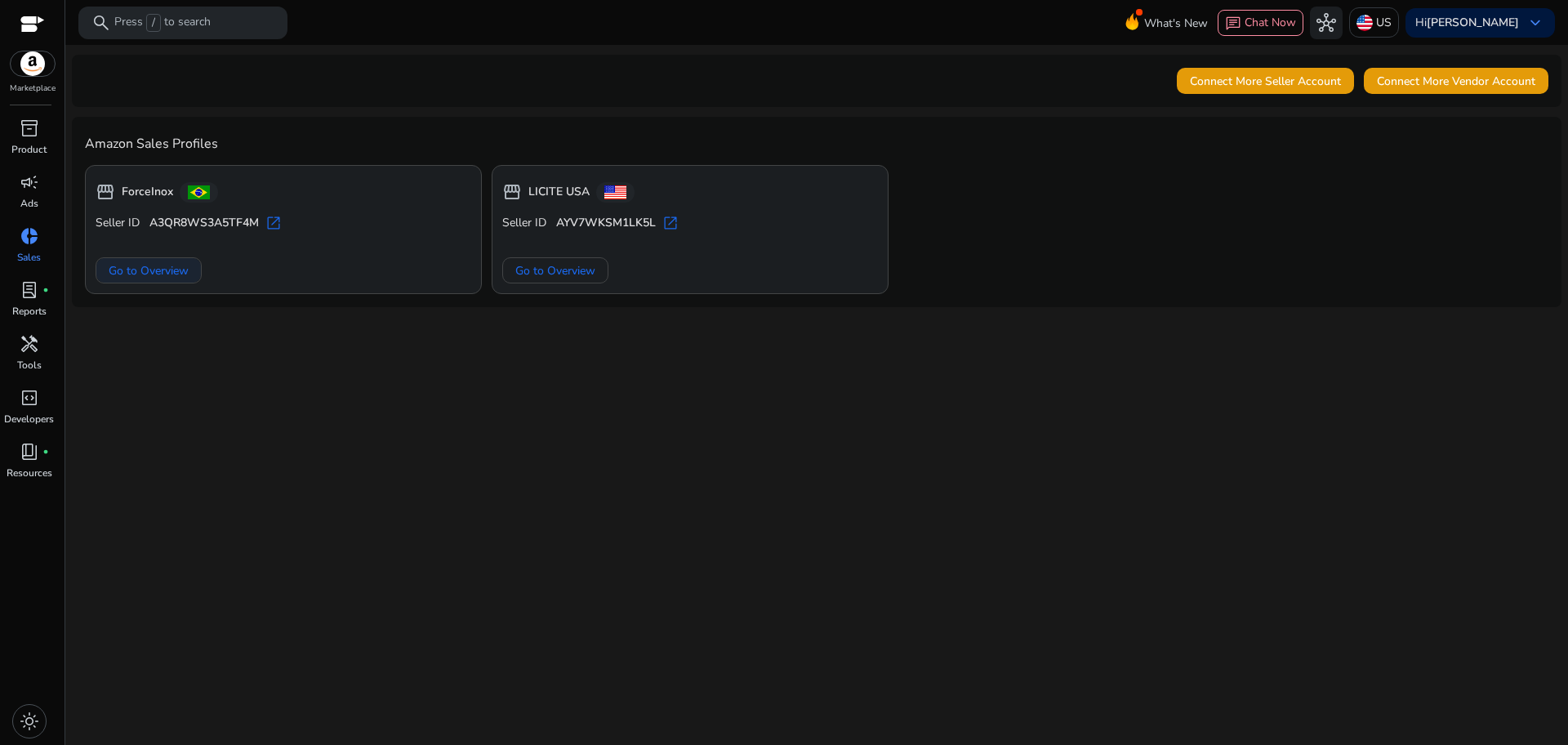
click at [120, 271] on span "Go to Overview" at bounding box center [148, 270] width 80 height 17
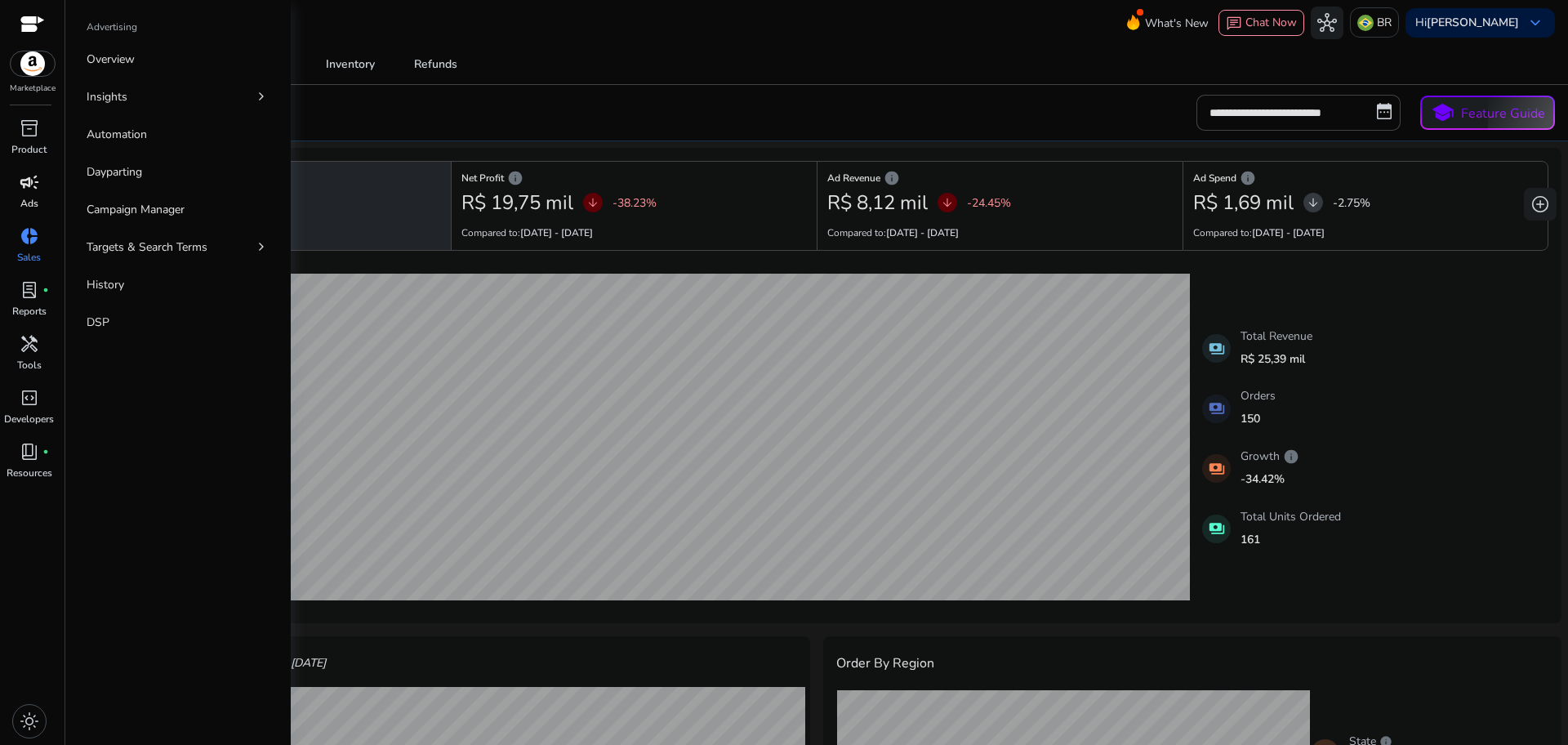
click at [40, 198] on link "campaign Ads" at bounding box center [29, 195] width 58 height 54
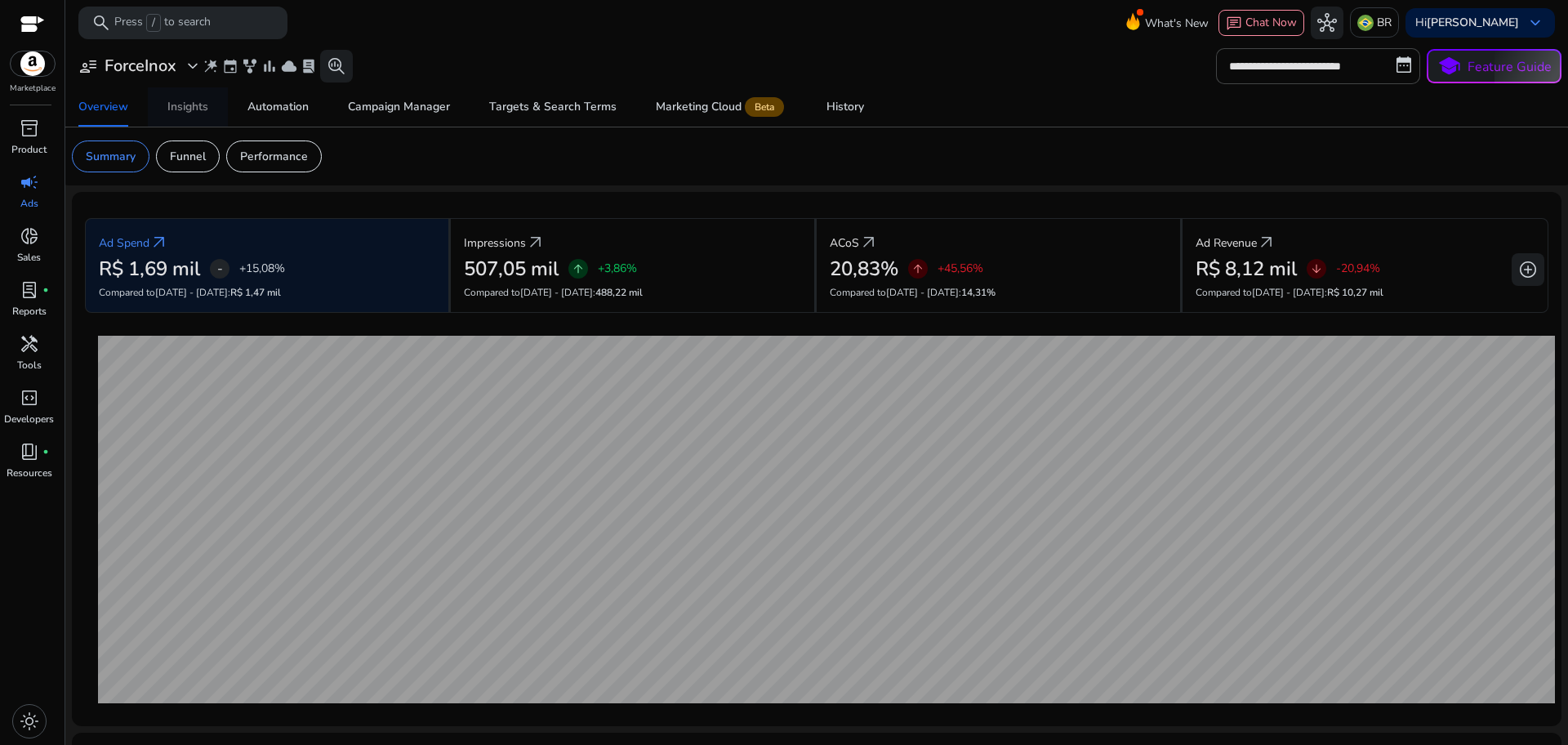
click at [206, 113] on div "Insights" at bounding box center [188, 107] width 41 height 12
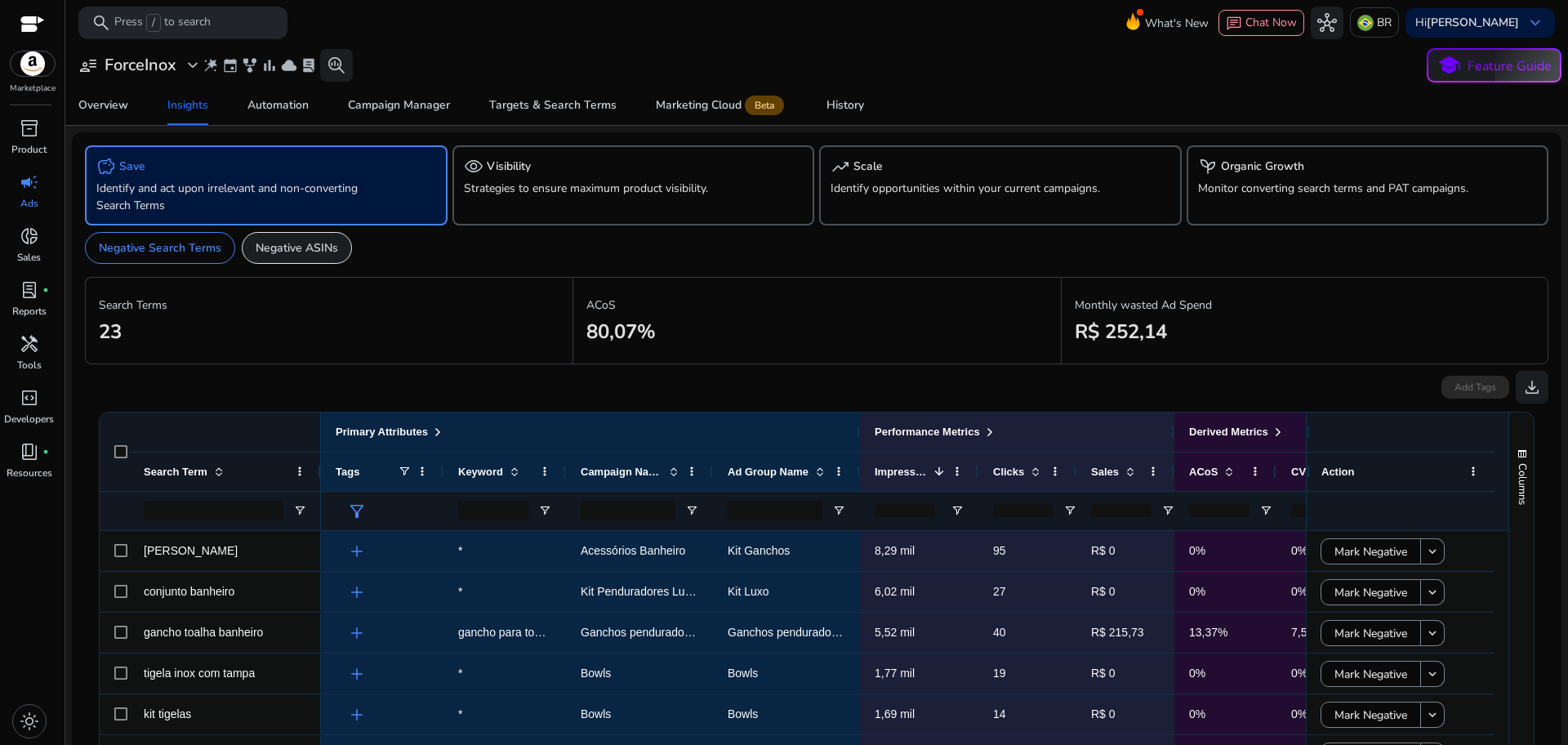
click at [294, 260] on div "Negative ASINs" at bounding box center [297, 248] width 110 height 32
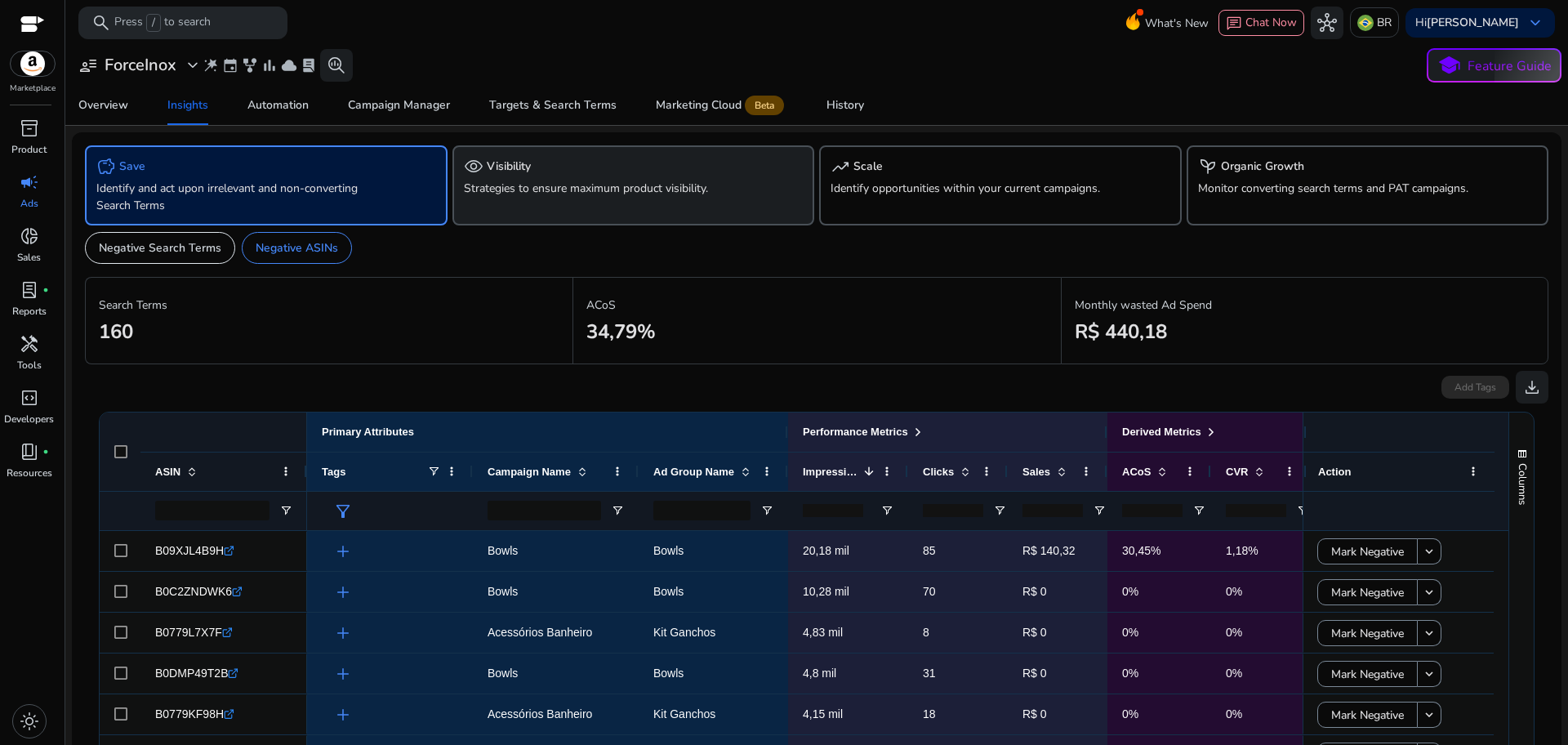
click at [588, 192] on p "Strategies to ensure maximum product visibility." at bounding box center [605, 187] width 283 height 17
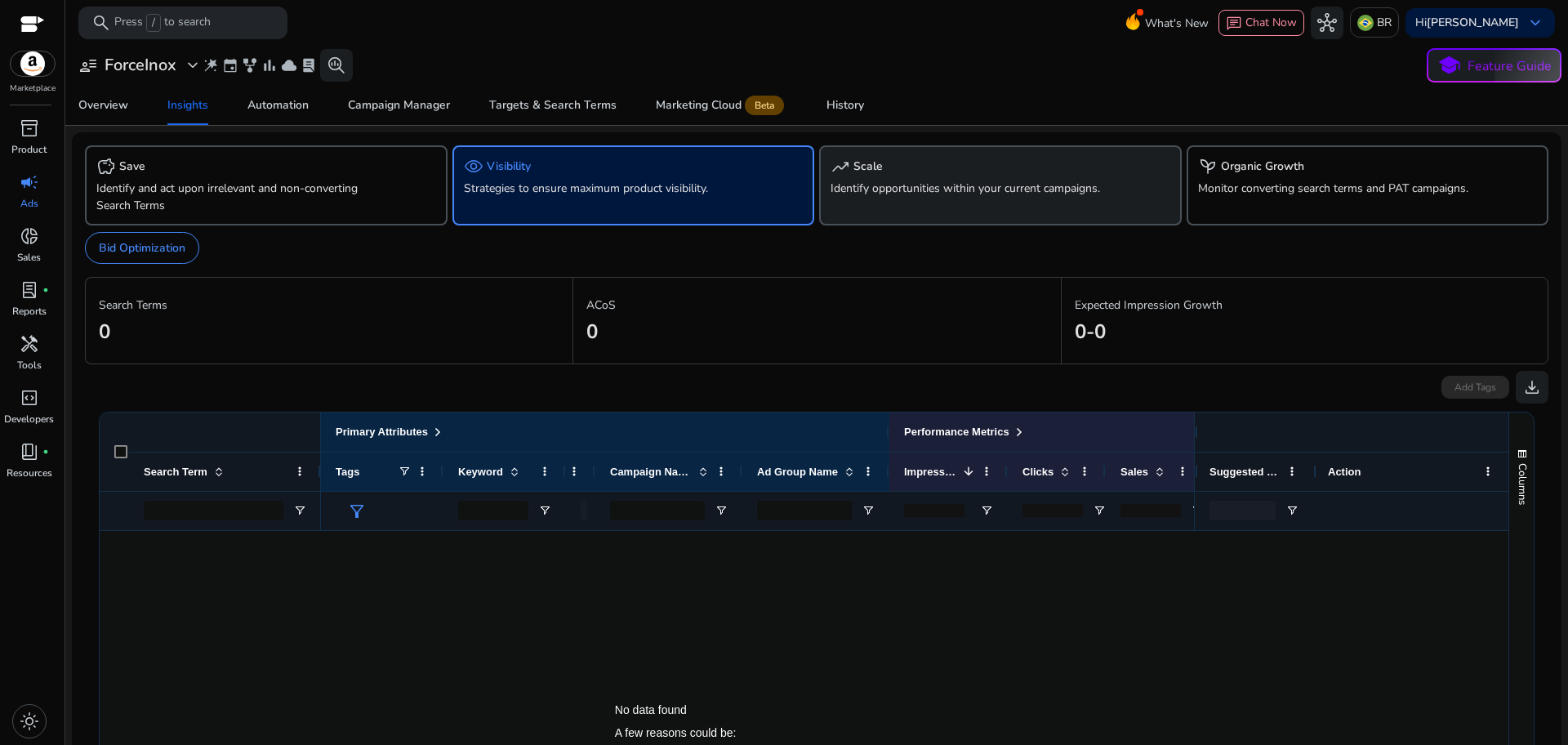
click at [880, 192] on p "Identify opportunities within your current campaigns." at bounding box center [972, 187] width 283 height 17
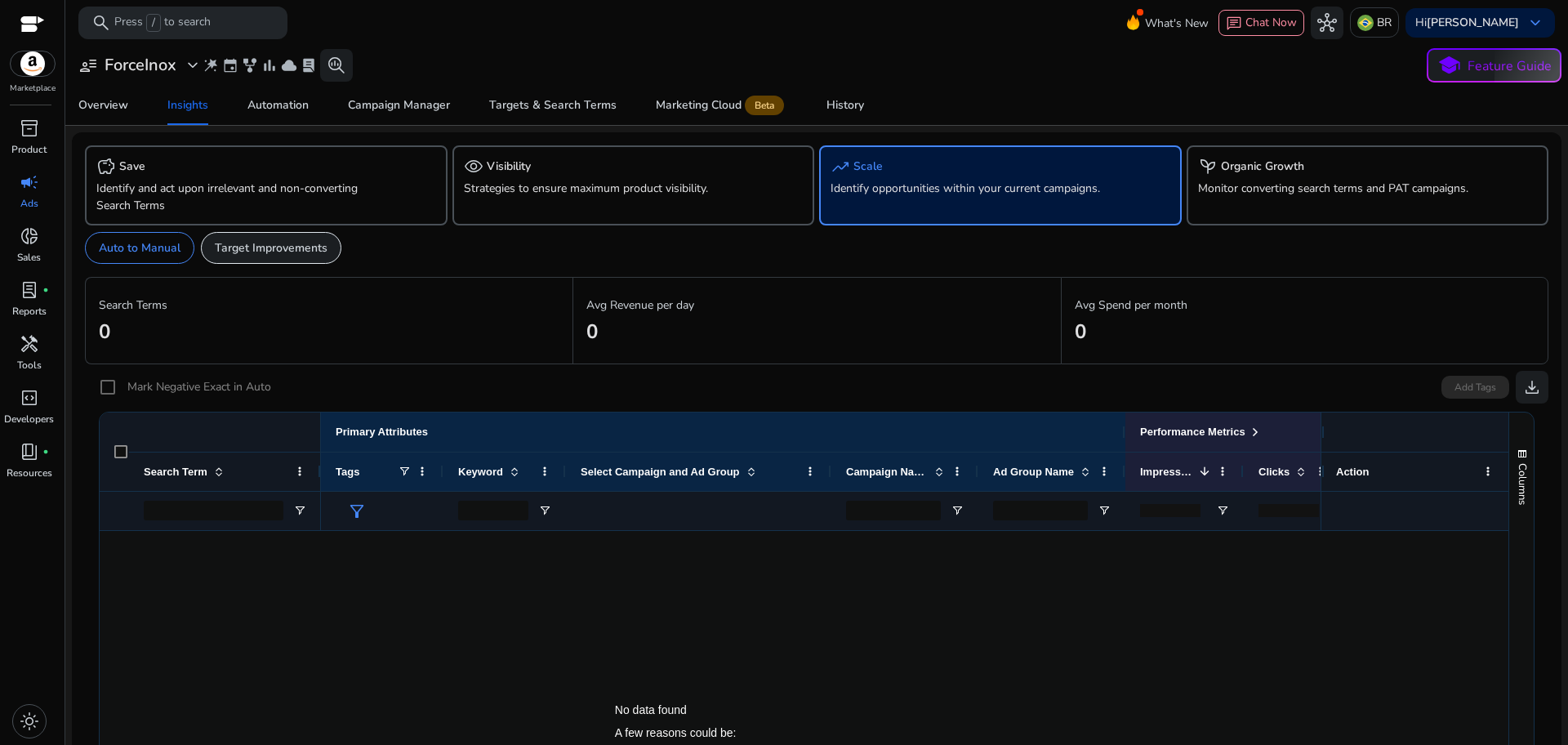
click at [275, 250] on p "Target Improvements" at bounding box center [271, 247] width 113 height 17
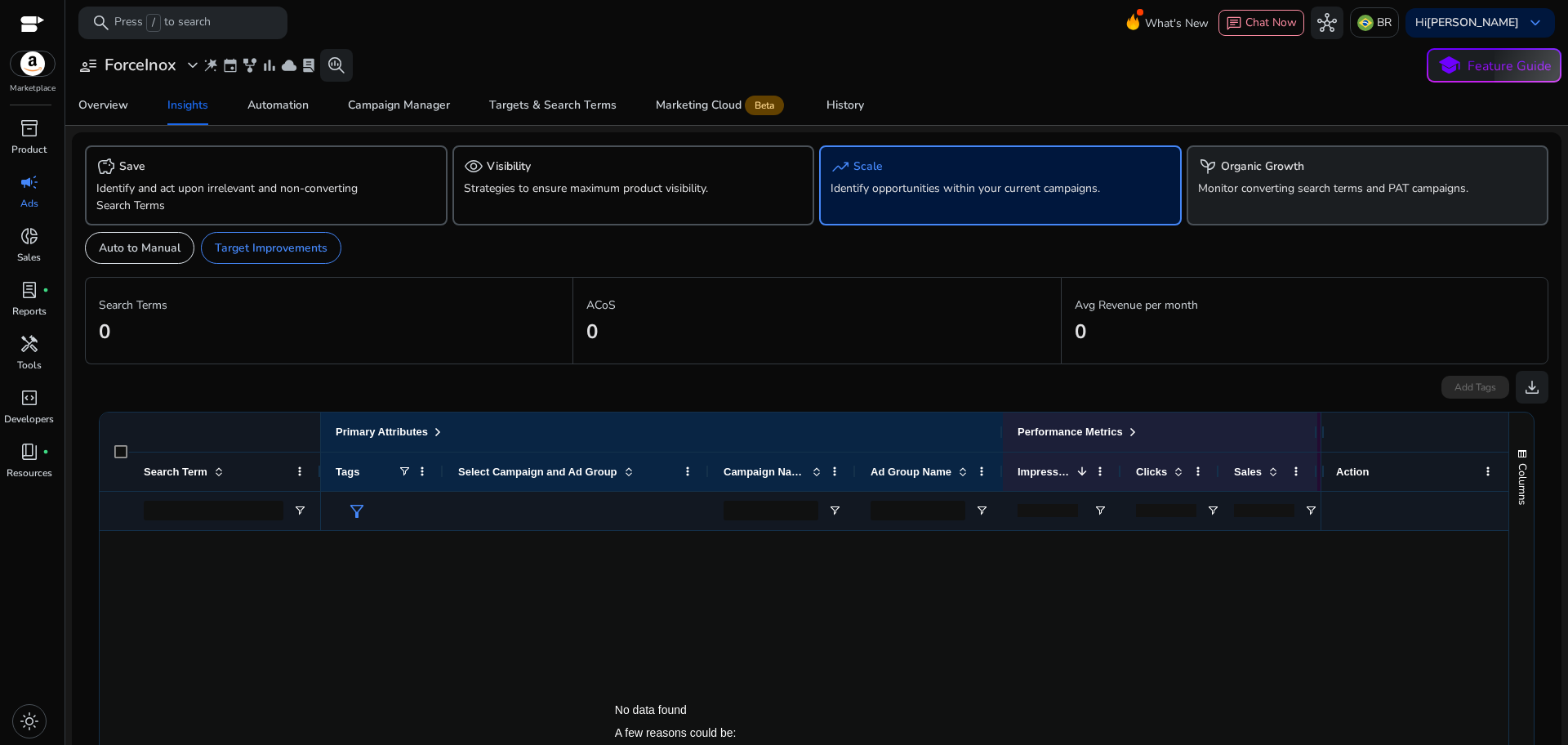
click at [1239, 190] on p "Monitor converting search terms and PAT campaigns." at bounding box center [1339, 187] width 283 height 17
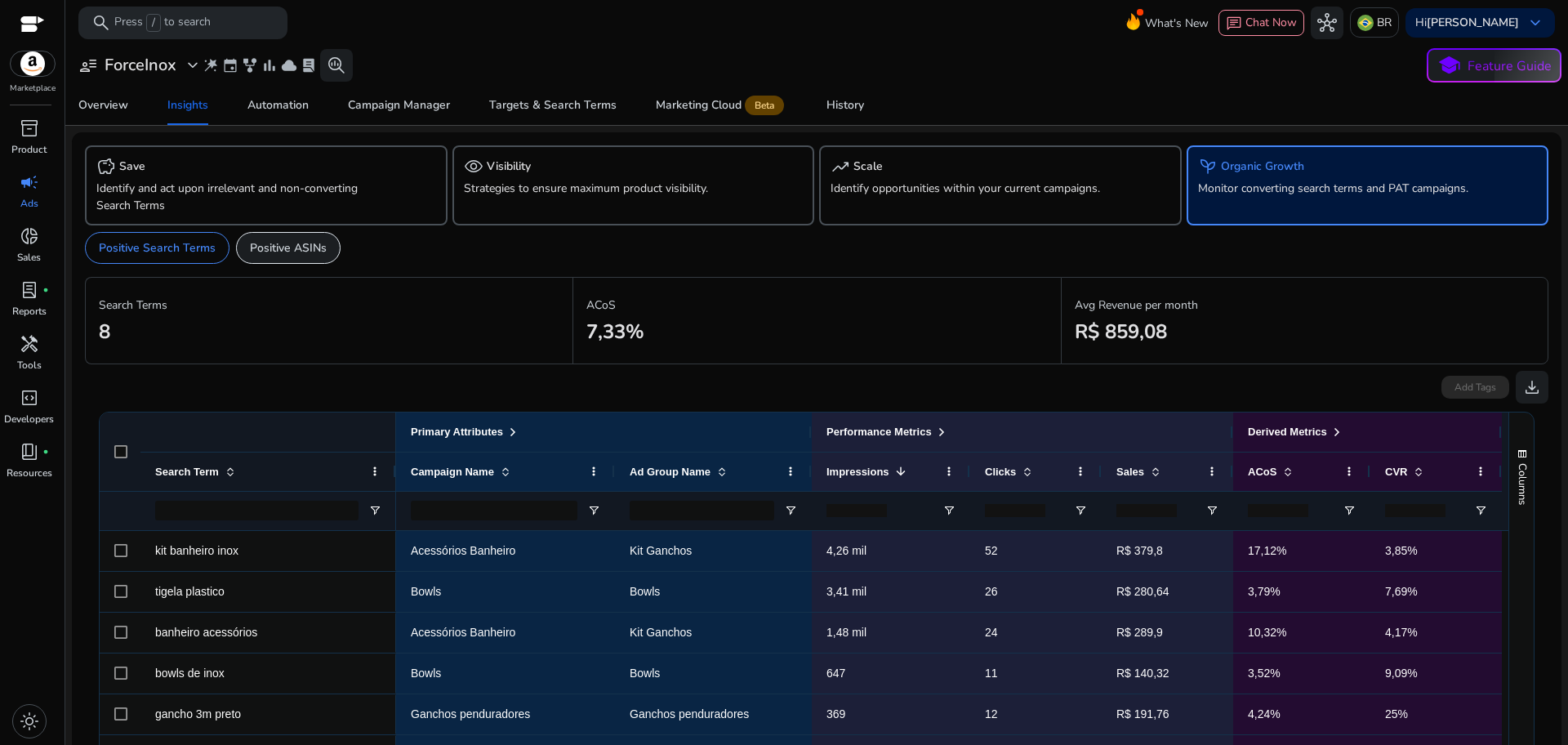
click at [311, 254] on p "Positive ASINs" at bounding box center [288, 247] width 76 height 17
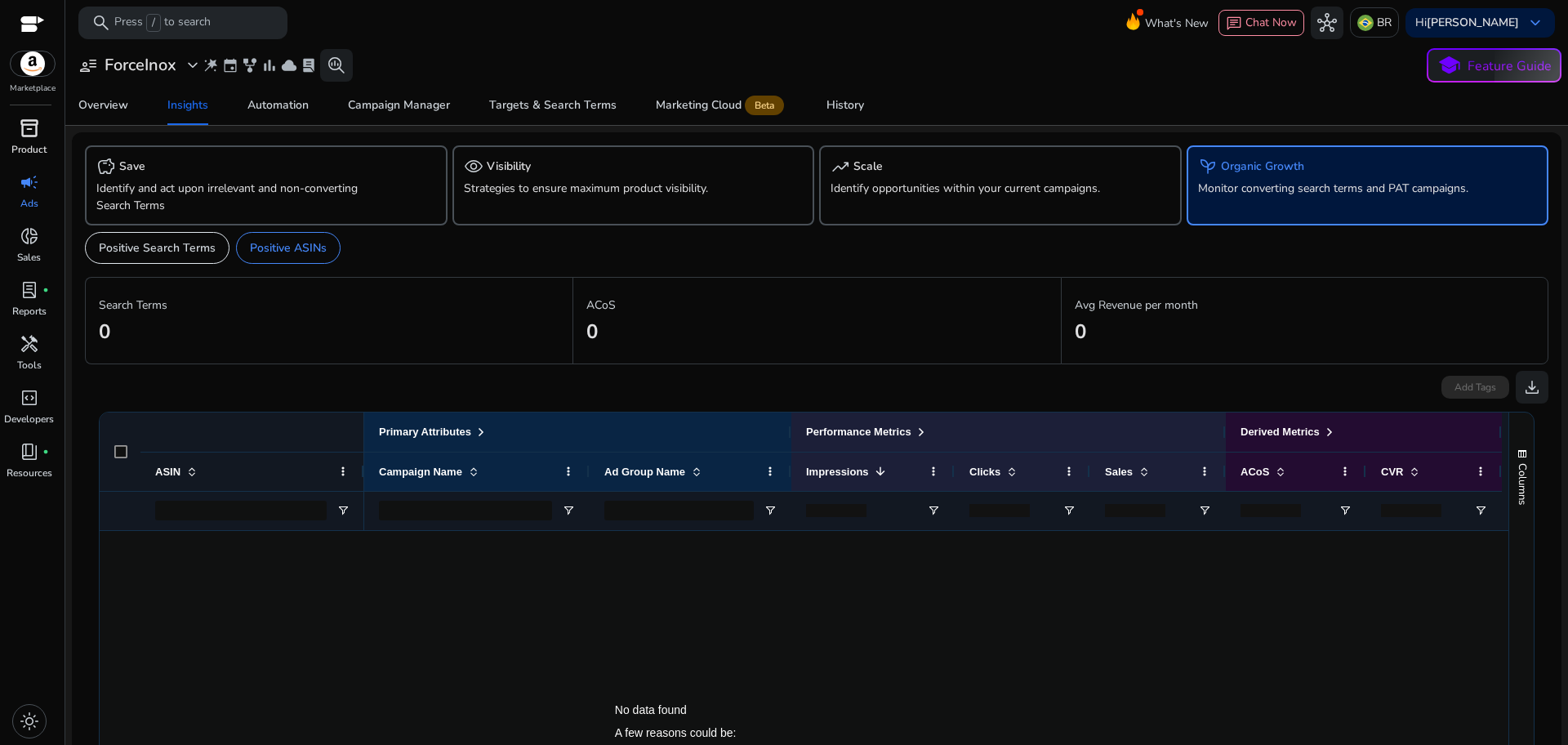
click at [36, 155] on p "Product" at bounding box center [29, 149] width 35 height 15
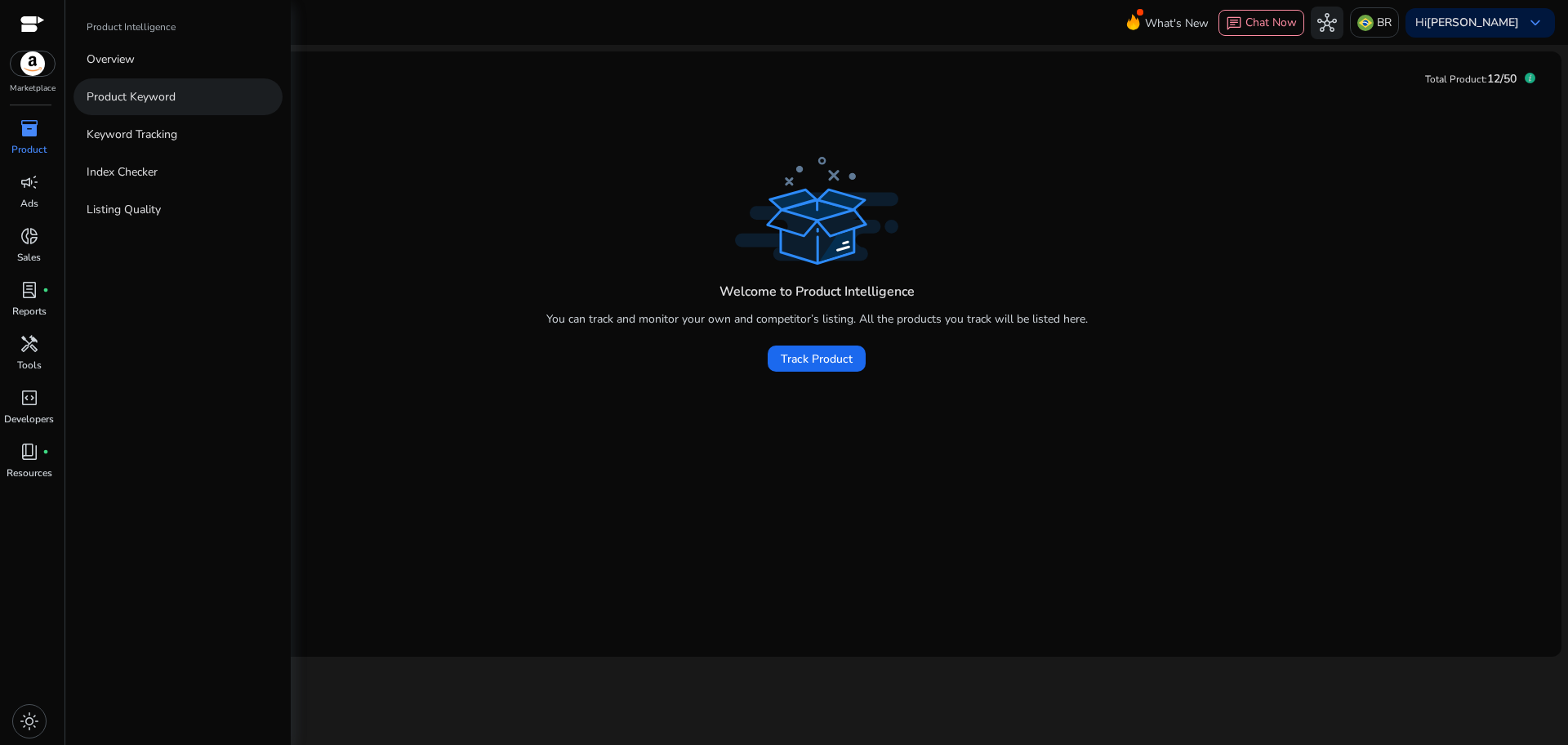
click at [132, 85] on link "Product Keyword" at bounding box center [178, 96] width 209 height 37
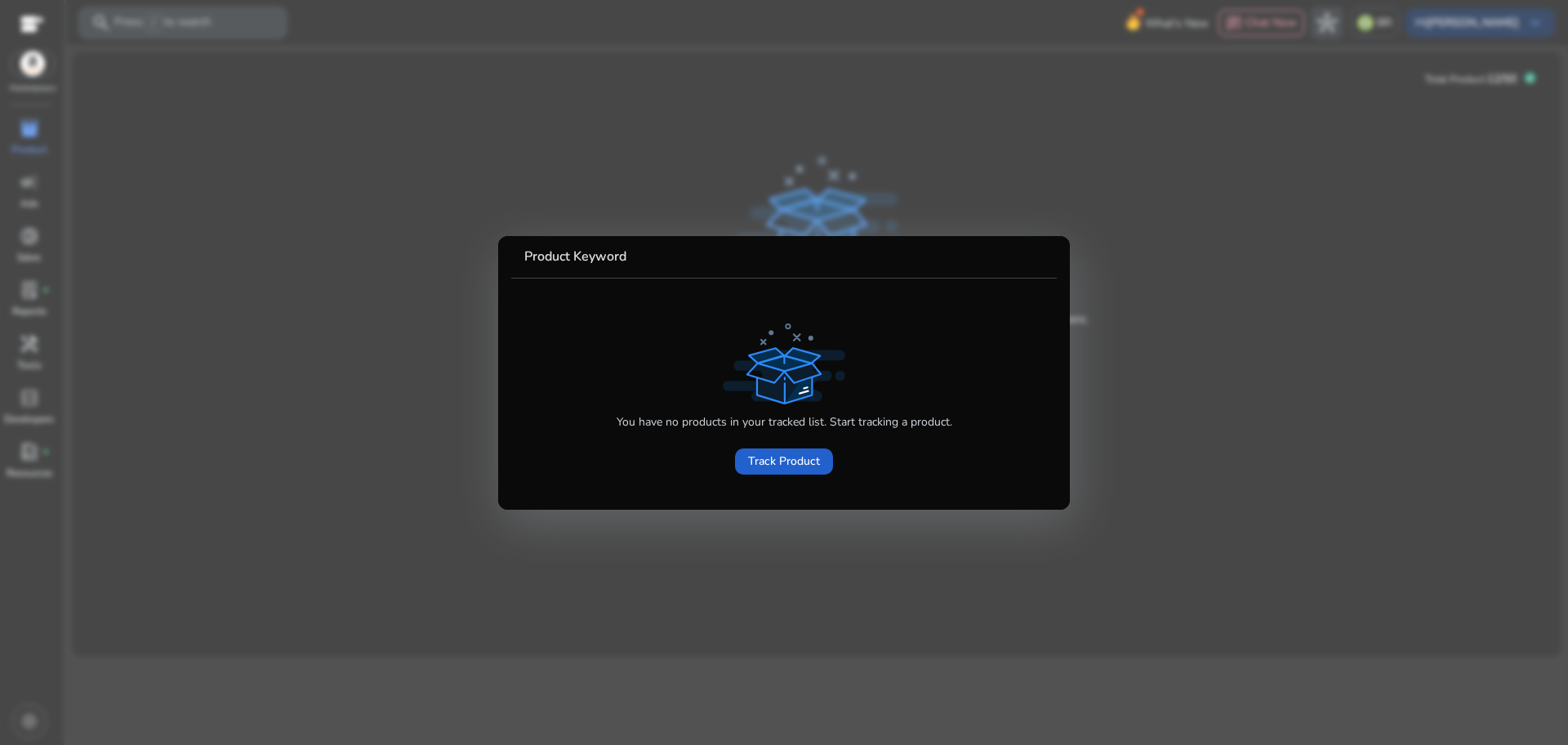
click at [800, 458] on span "Track Product" at bounding box center [784, 460] width 71 height 17
